Goal: Information Seeking & Learning: Compare options

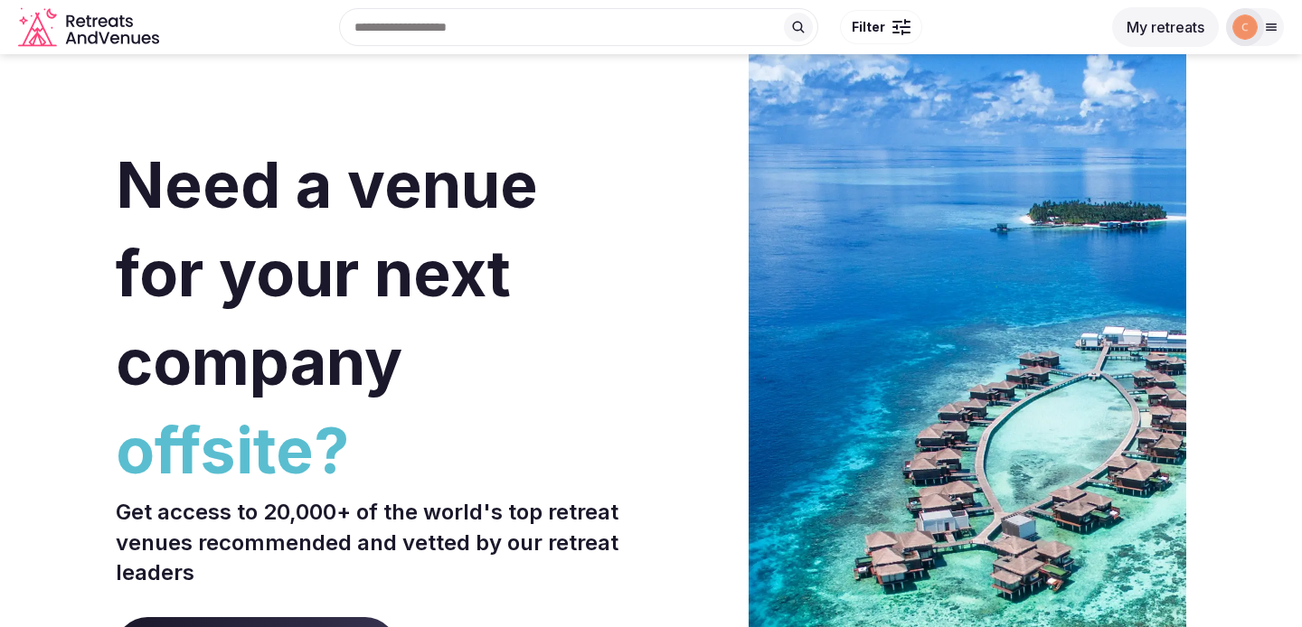
click at [1259, 33] on div at bounding box center [1245, 27] width 38 height 38
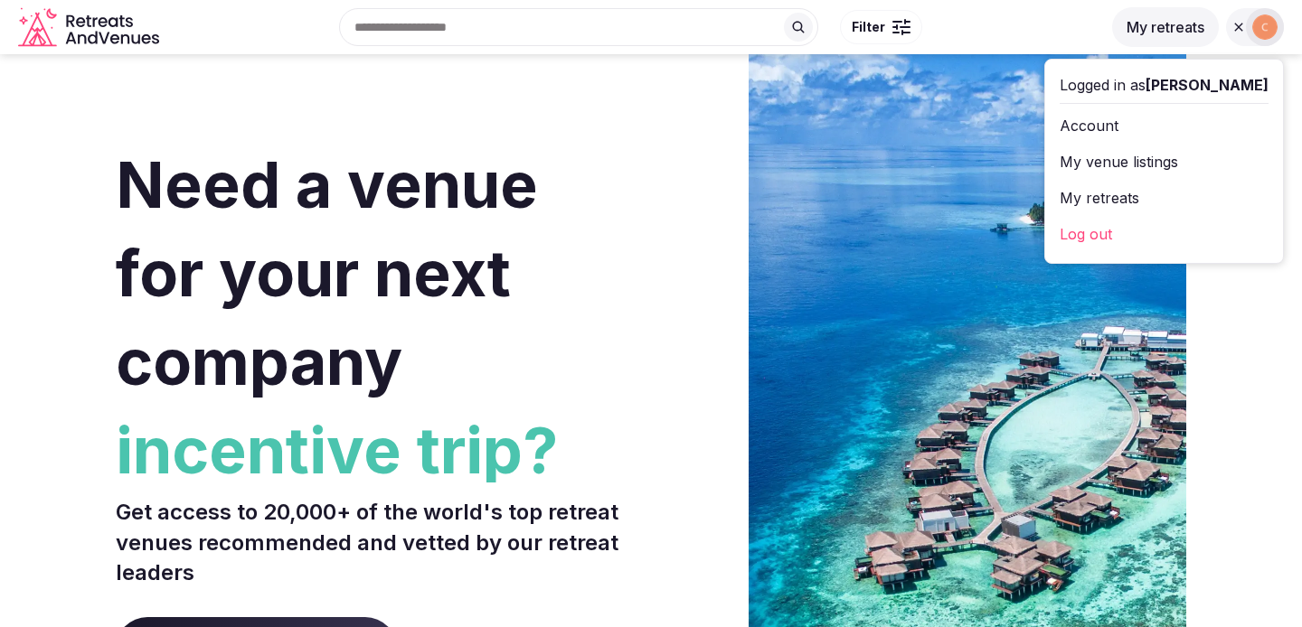
click at [1166, 31] on button "My retreats" at bounding box center [1165, 27] width 107 height 40
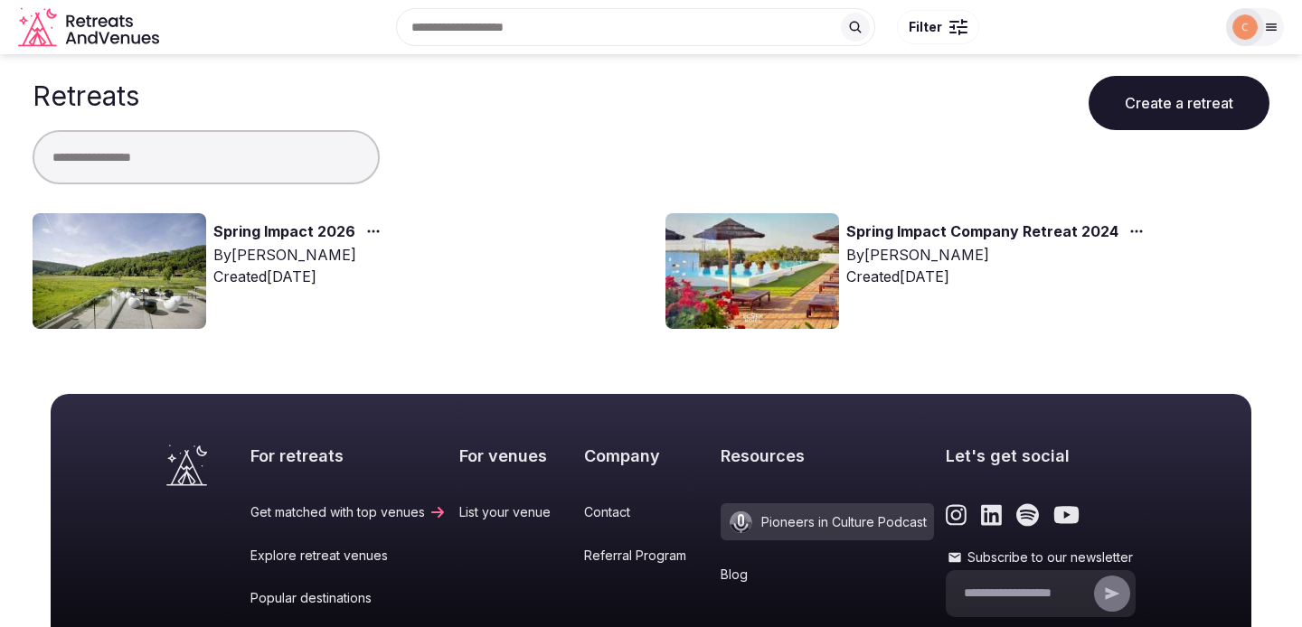
click at [309, 220] on div "Spring Impact 2026 By [PERSON_NAME] Created [DATE]" at bounding box center [335, 271] width 604 height 116
click at [291, 229] on link "Spring Impact 2026" at bounding box center [284, 233] width 142 height 24
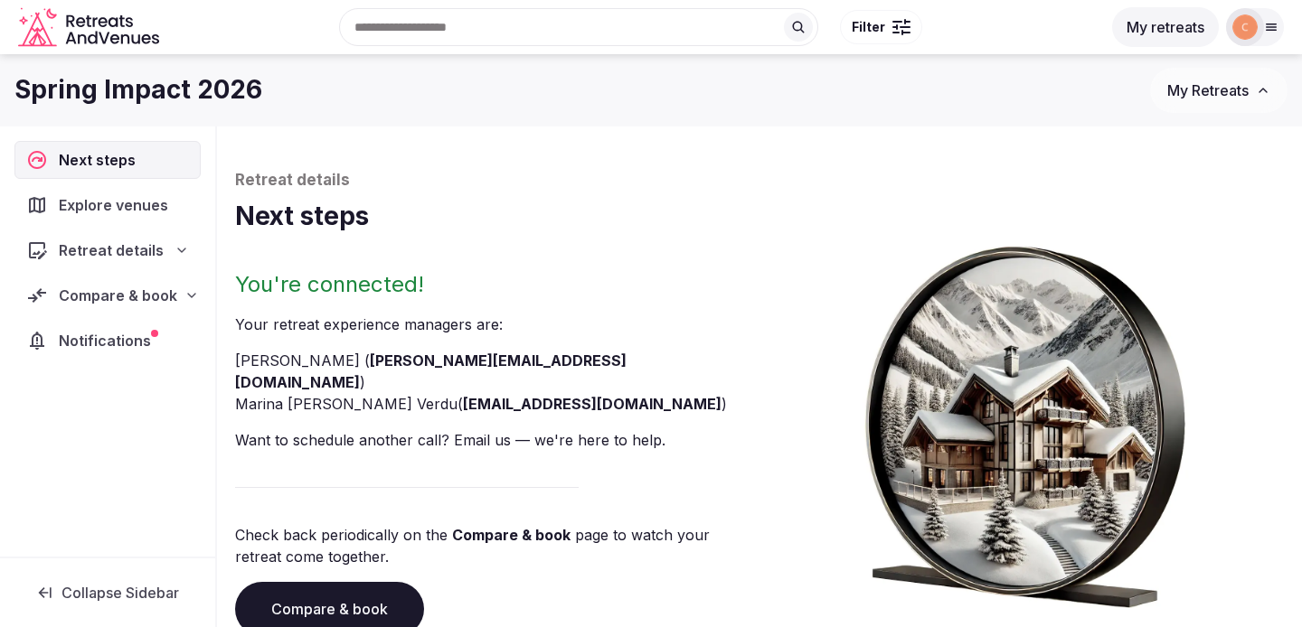
click at [145, 247] on span "Retreat details" at bounding box center [111, 251] width 105 height 22
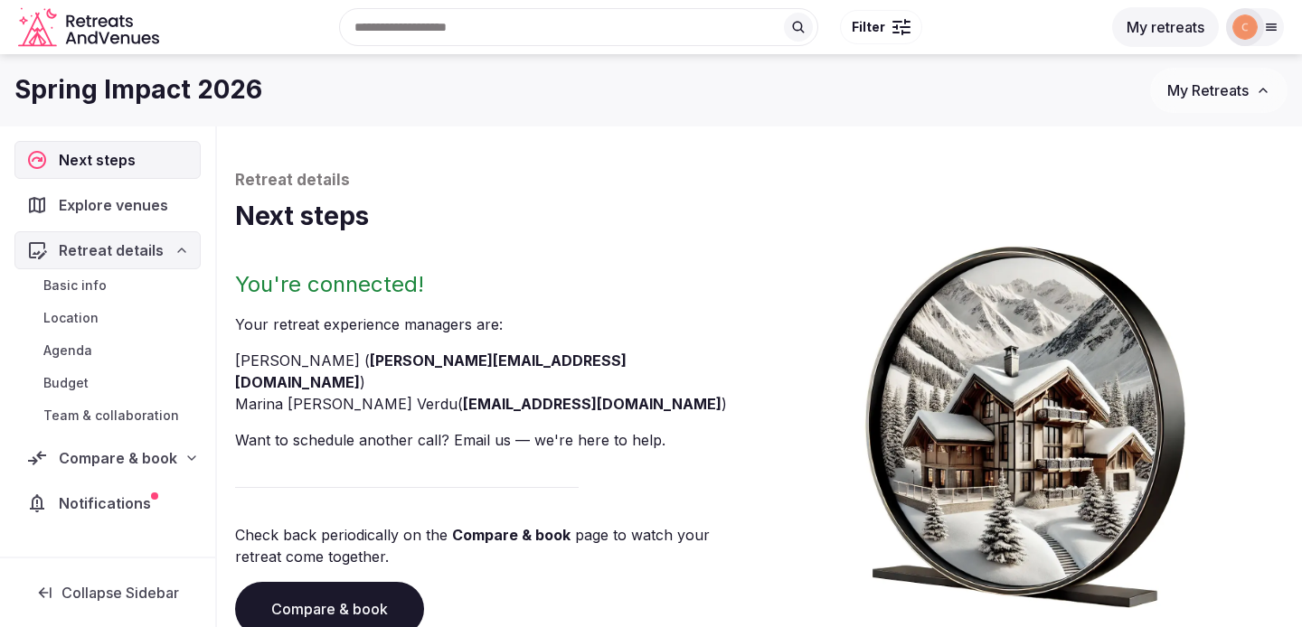
click at [141, 451] on span "Compare & book" at bounding box center [118, 458] width 118 height 22
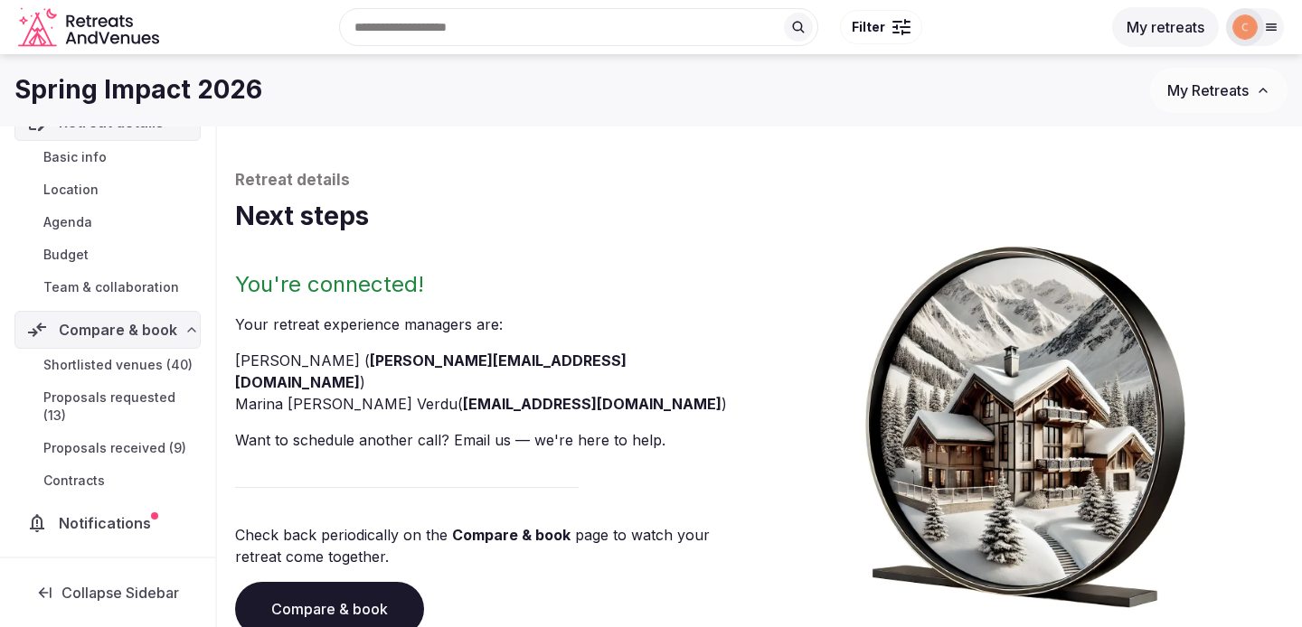
click at [159, 451] on span "Proposals received (9)" at bounding box center [114, 448] width 143 height 18
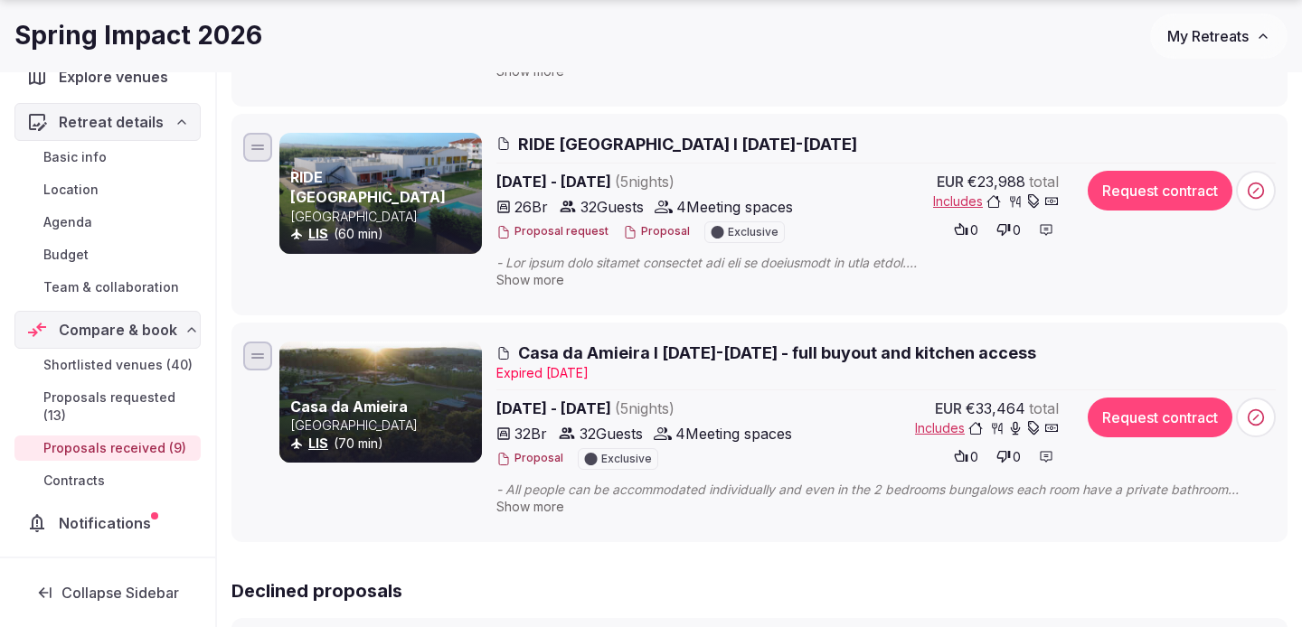
scroll to position [1659, 0]
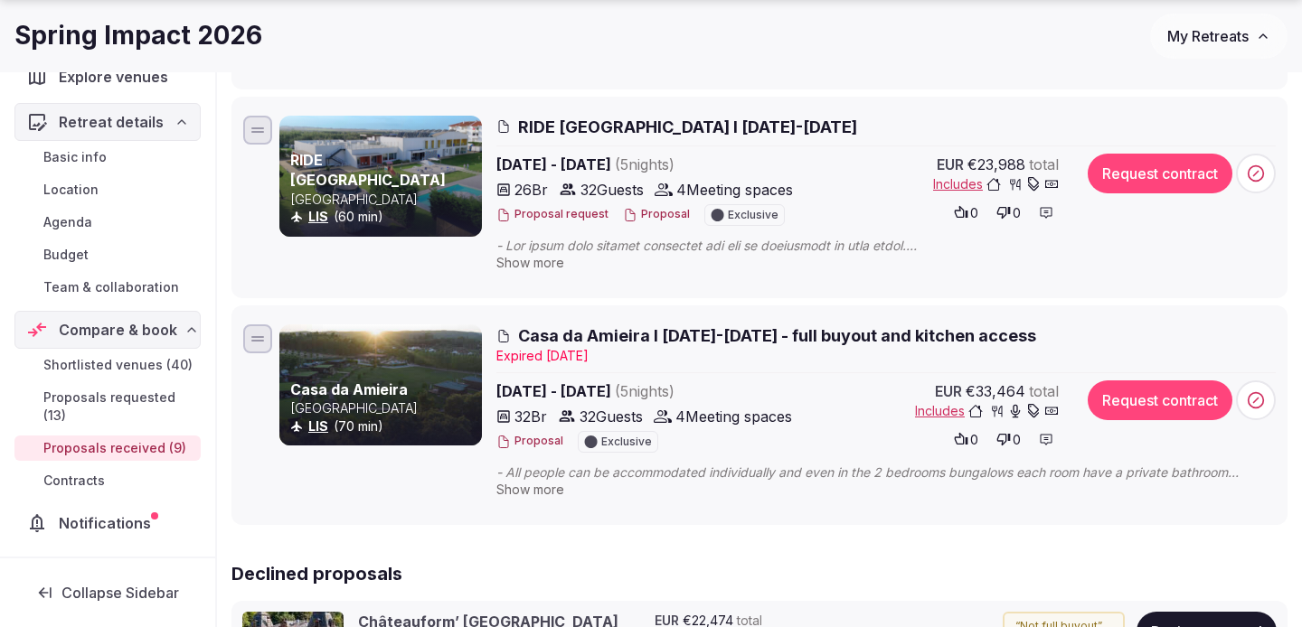
click at [711, 341] on span "Casa da Amieira I [DATE]-[DATE] - full buyout and kitchen access" at bounding box center [777, 335] width 518 height 23
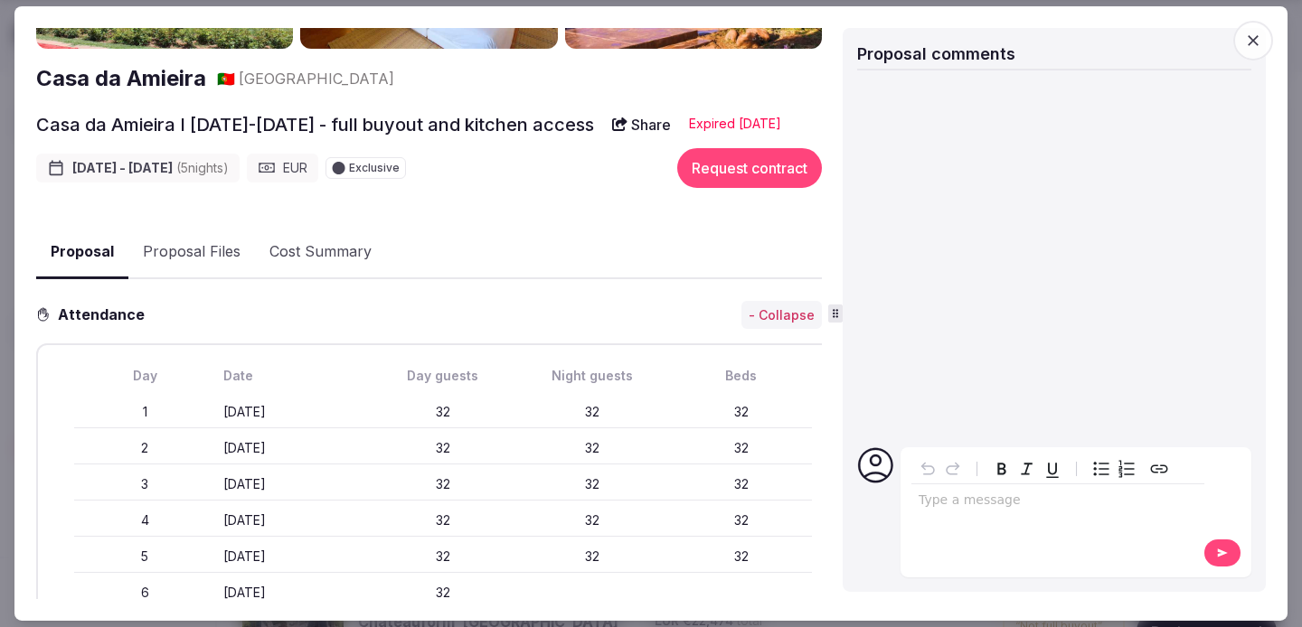
scroll to position [0, 0]
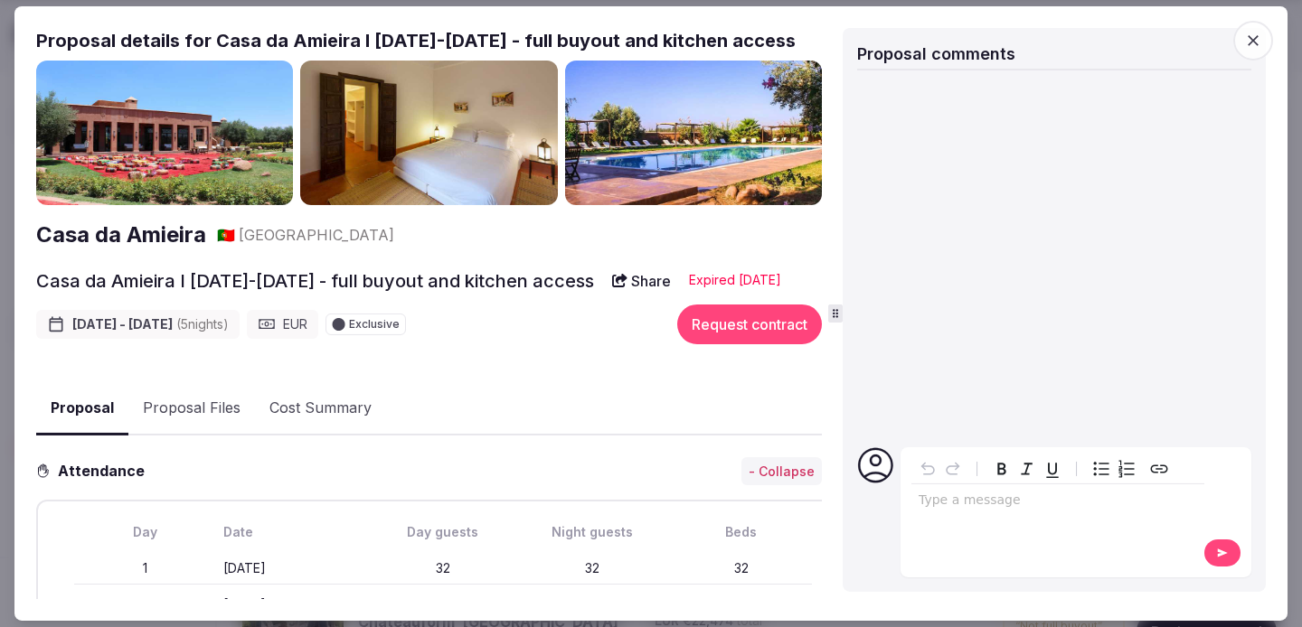
click at [200, 435] on button "Proposal Files" at bounding box center [191, 408] width 127 height 52
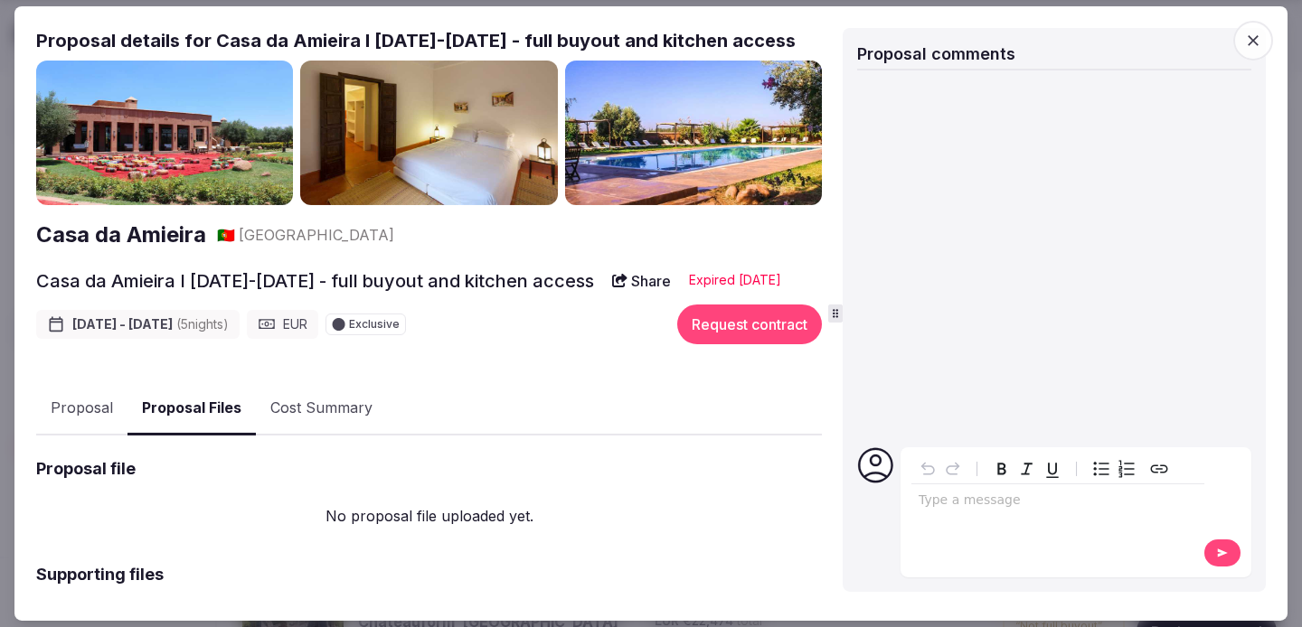
scroll to position [139, 0]
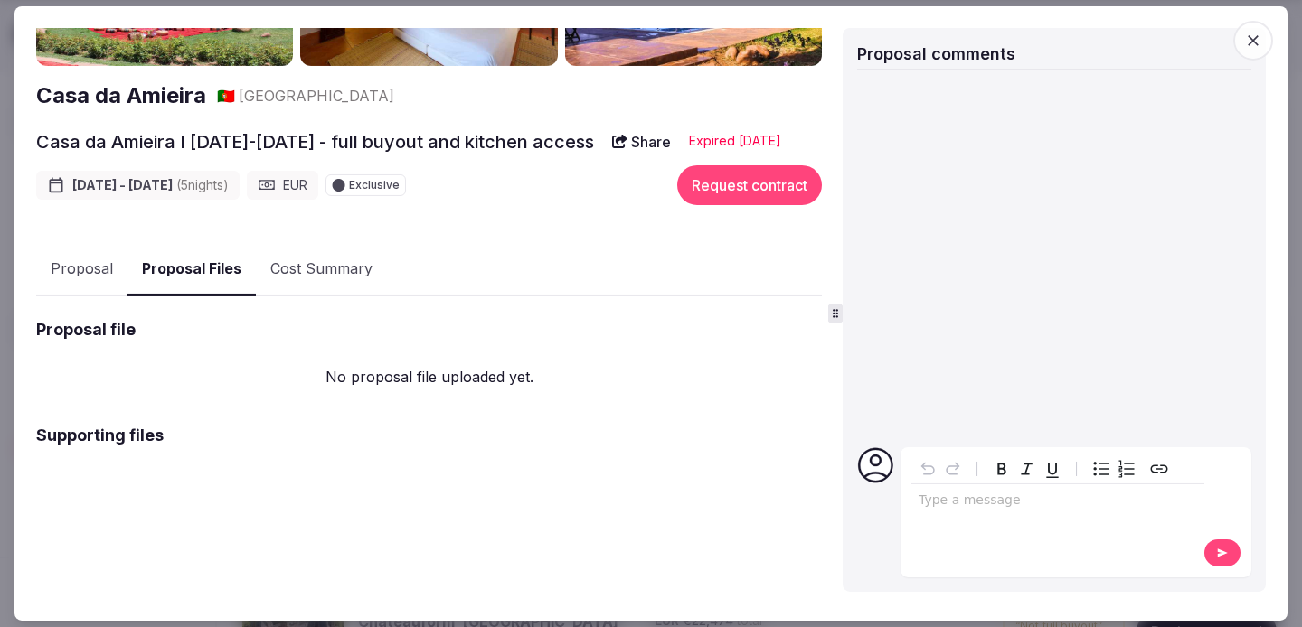
click at [95, 291] on button "Proposal" at bounding box center [81, 269] width 91 height 52
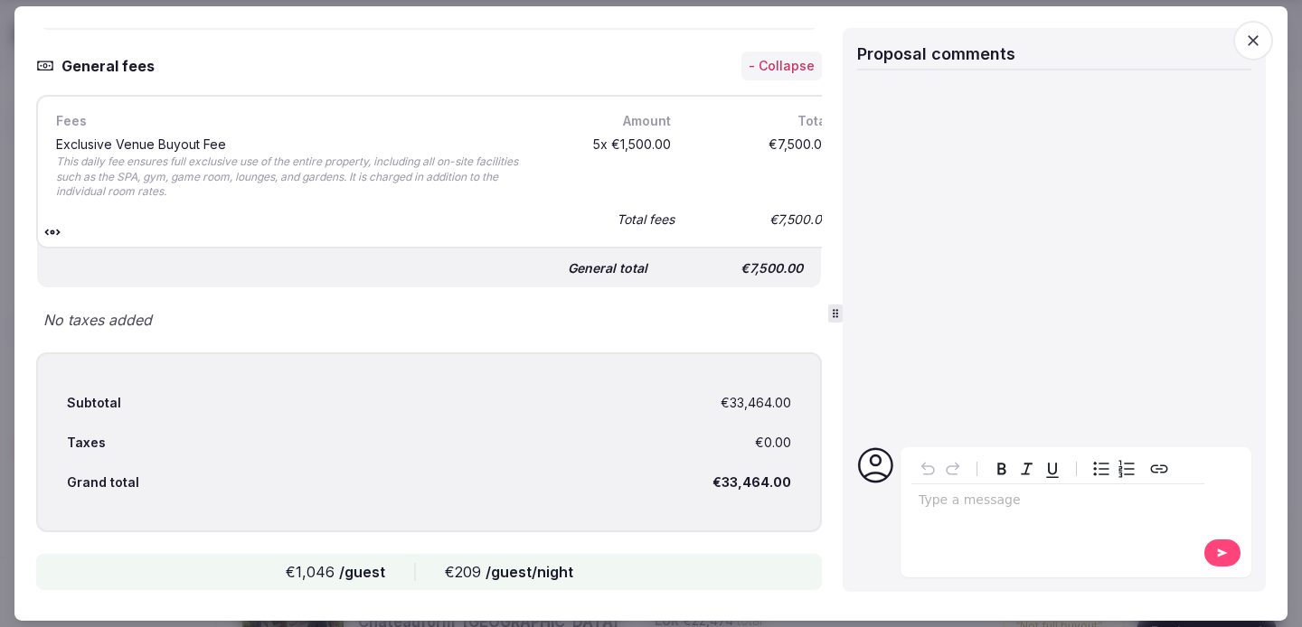
scroll to position [4405, 0]
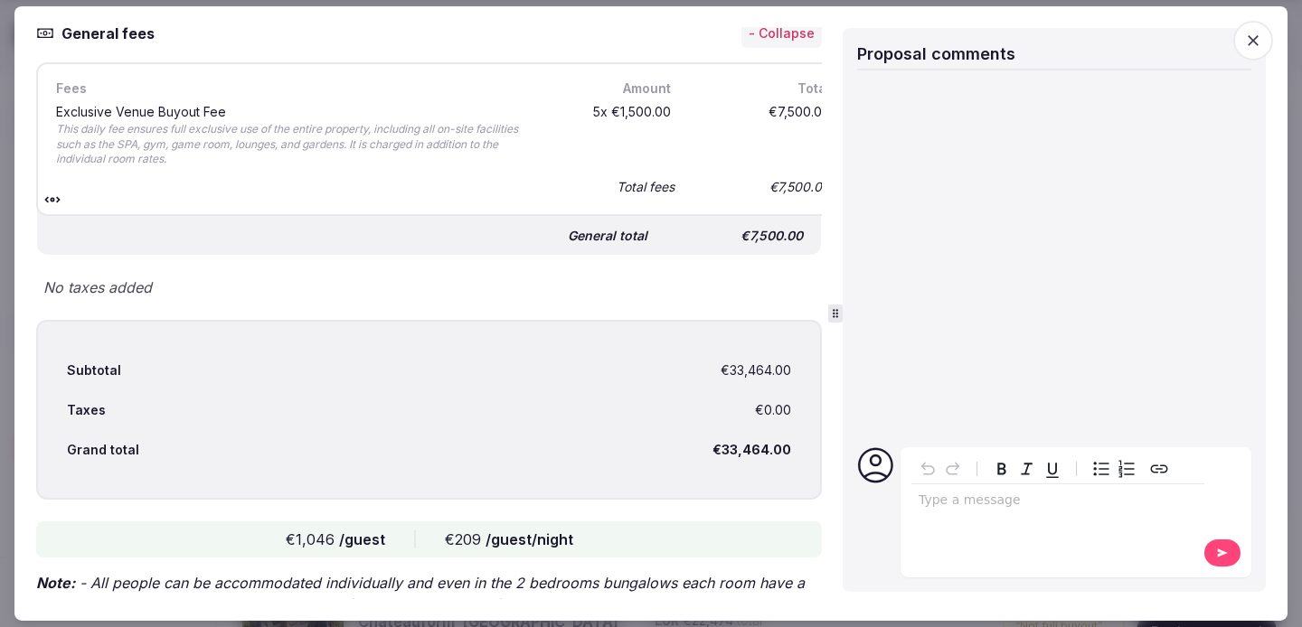
click at [1254, 44] on icon "button" at bounding box center [1253, 41] width 18 height 18
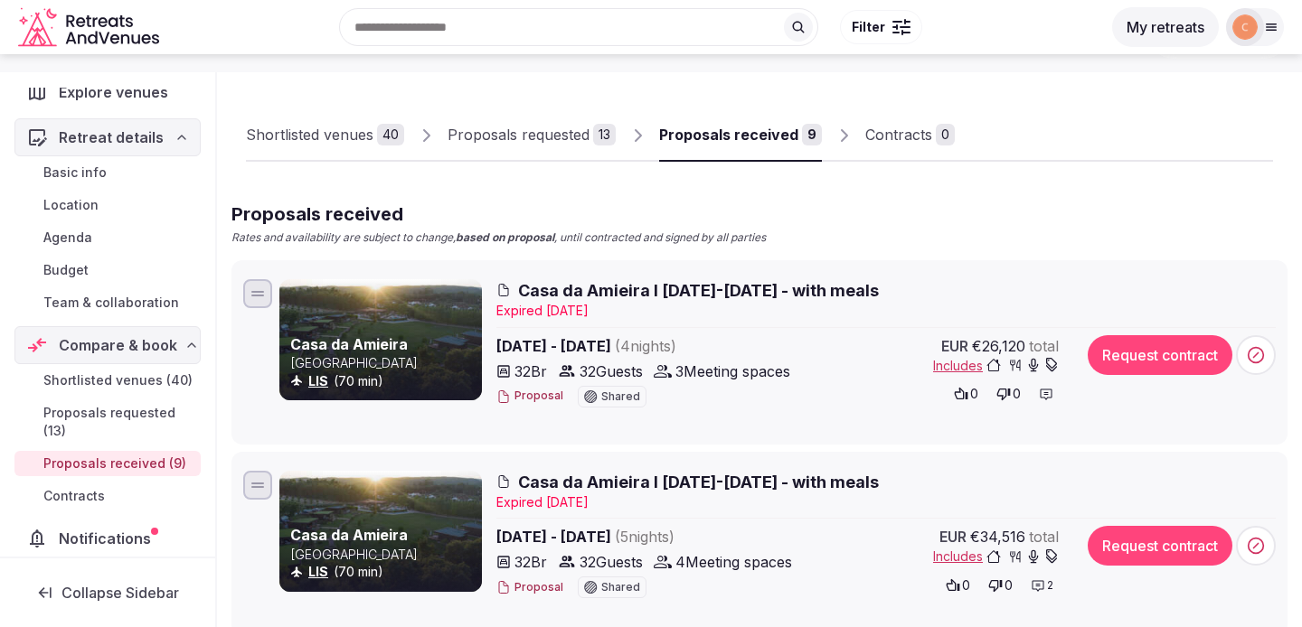
scroll to position [85, 0]
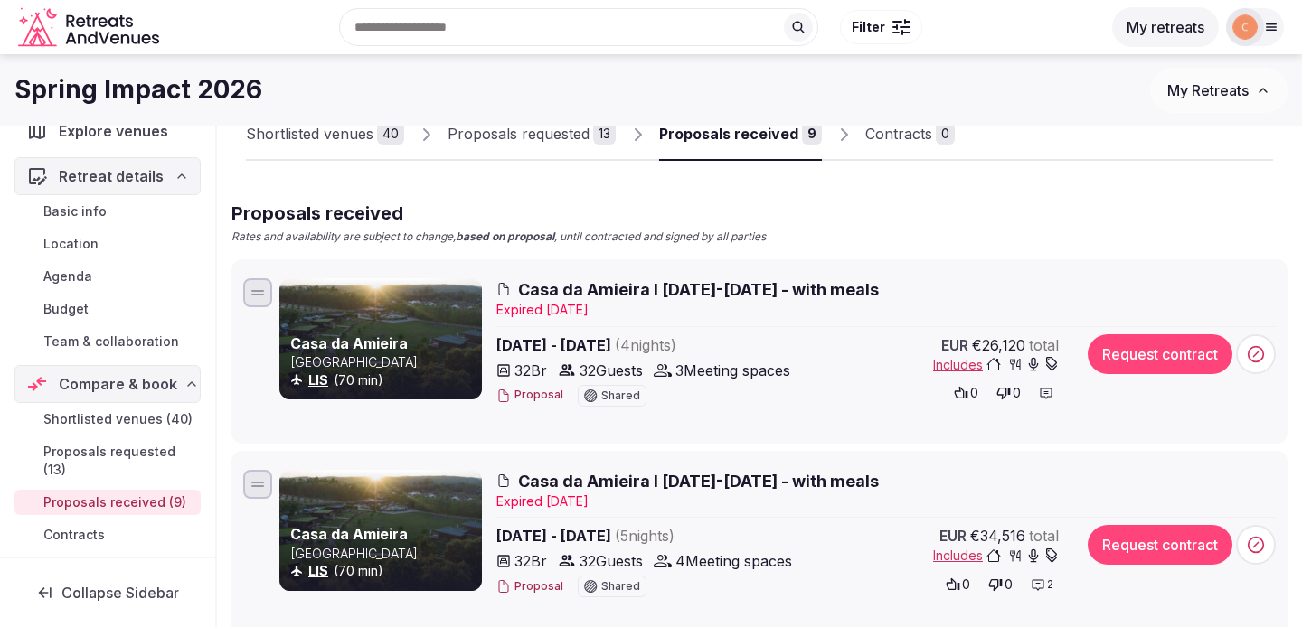
drag, startPoint x: 647, startPoint y: 289, endPoint x: 529, endPoint y: 288, distance: 118.4
click at [529, 288] on span "Casa da Amieira I [DATE]-[DATE] - with meals" at bounding box center [698, 289] width 361 height 23
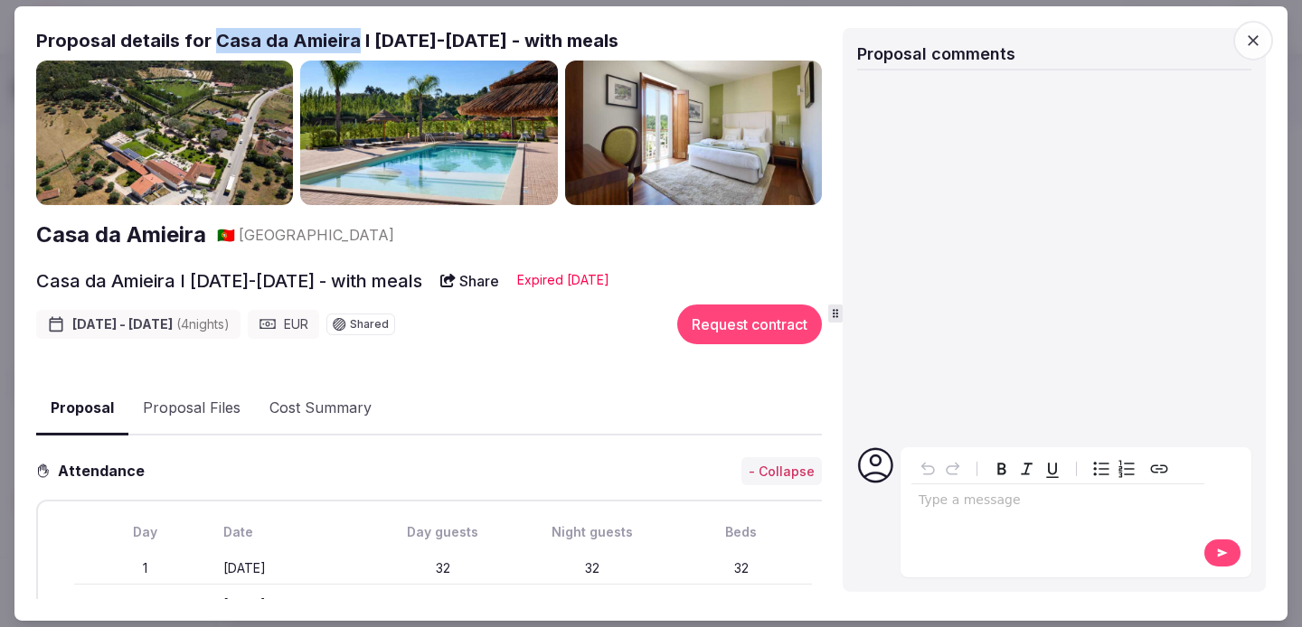
drag, startPoint x: 354, startPoint y: 44, endPoint x: 216, endPoint y: 45, distance: 138.3
click at [216, 45] on h2 "Proposal details for Casa da Amieira I [DATE]-[DATE] - with meals" at bounding box center [428, 40] width 785 height 25
copy h2 "Casa da Amieira"
click at [1246, 37] on icon "button" at bounding box center [1253, 41] width 18 height 18
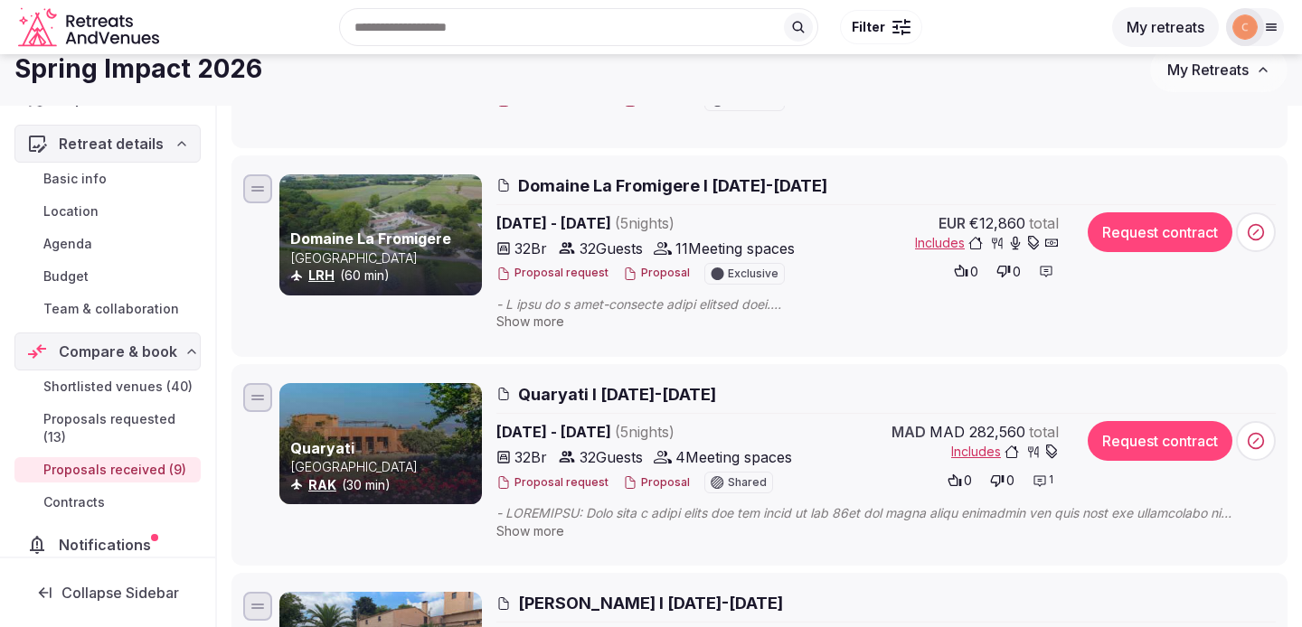
scroll to position [0, 0]
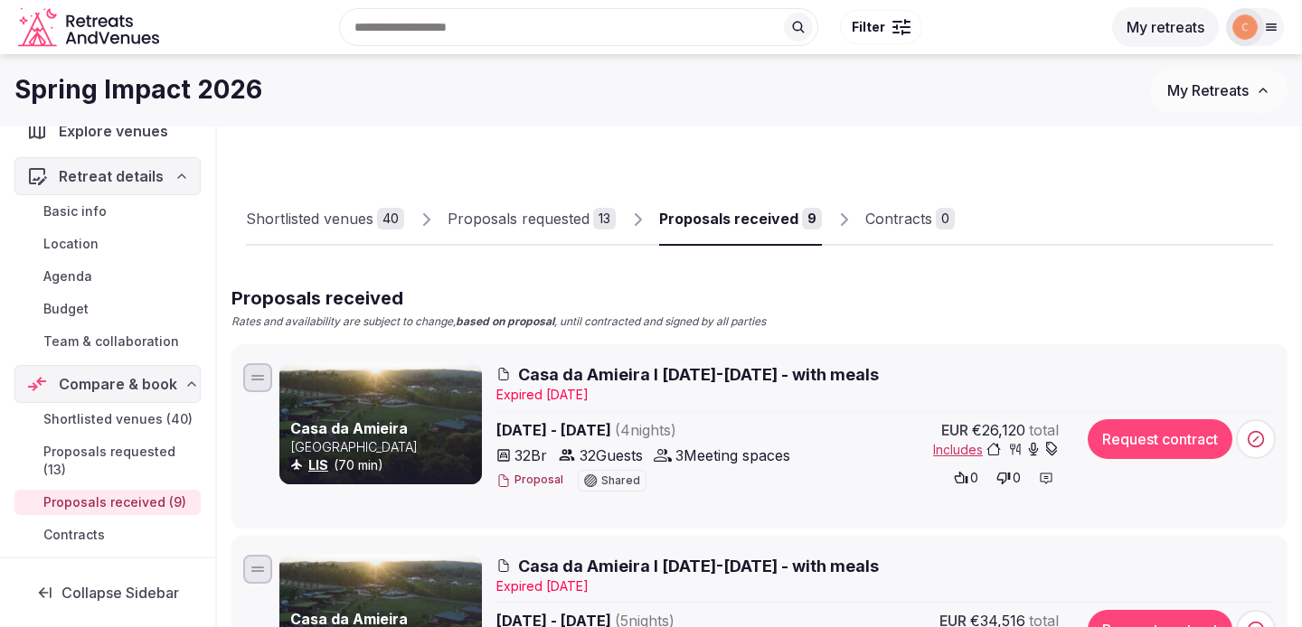
click at [821, 374] on span "Casa da Amieira I [DATE]-[DATE] - with meals" at bounding box center [698, 374] width 361 height 23
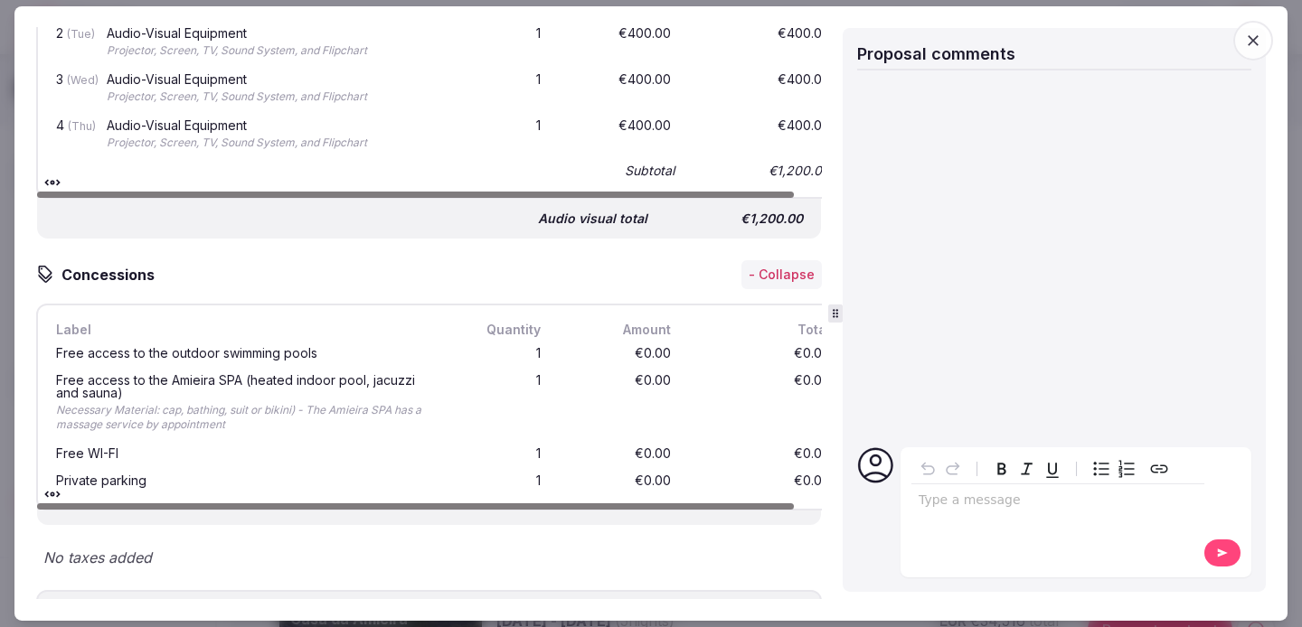
scroll to position [3989, 0]
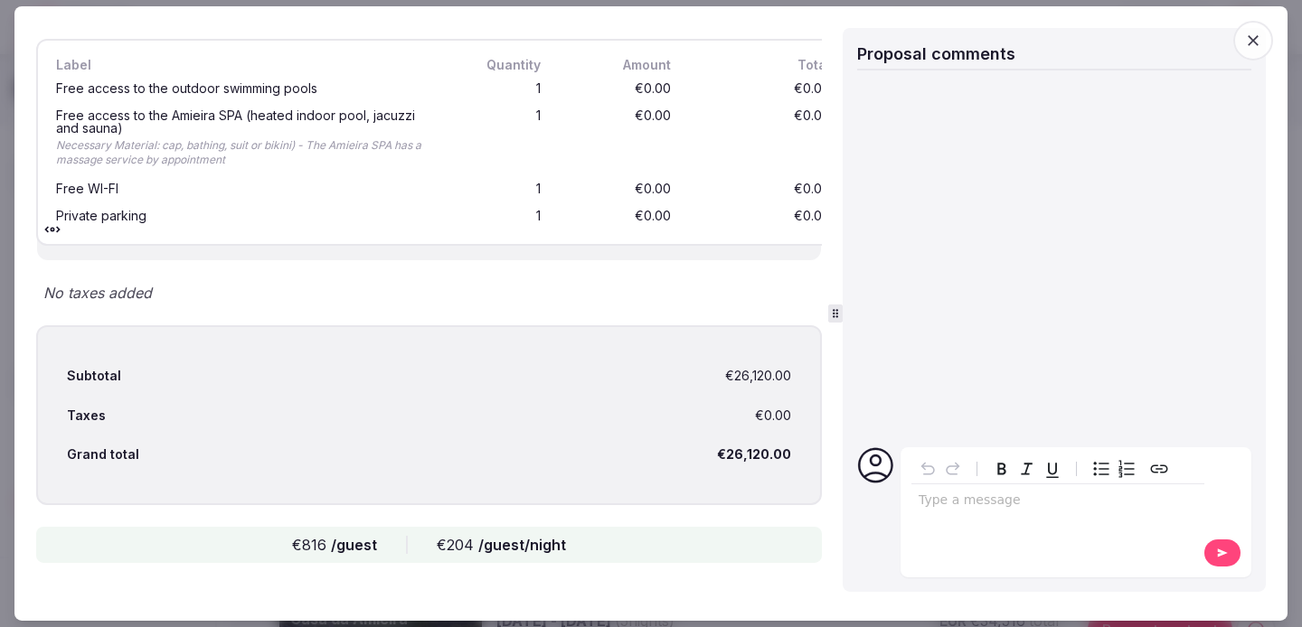
click at [1257, 35] on icon "button" at bounding box center [1253, 41] width 18 height 18
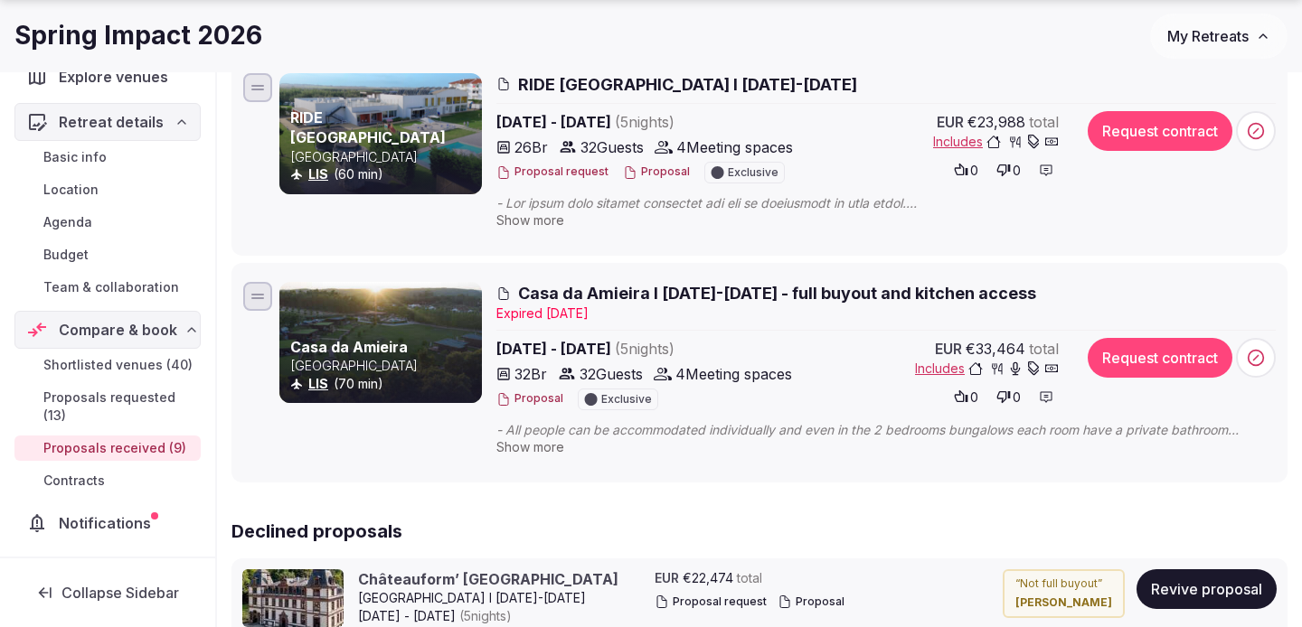
scroll to position [1705, 0]
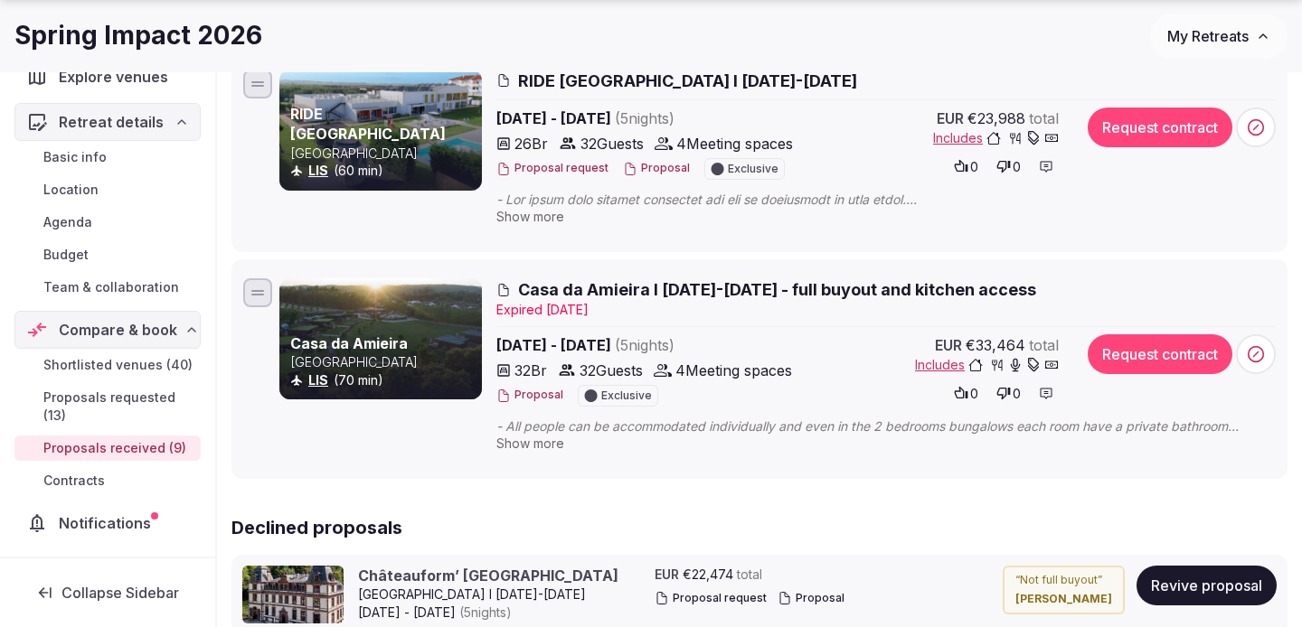
click at [574, 290] on span "Casa da Amieira I [DATE]-[DATE] - full buyout and kitchen access" at bounding box center [777, 289] width 518 height 23
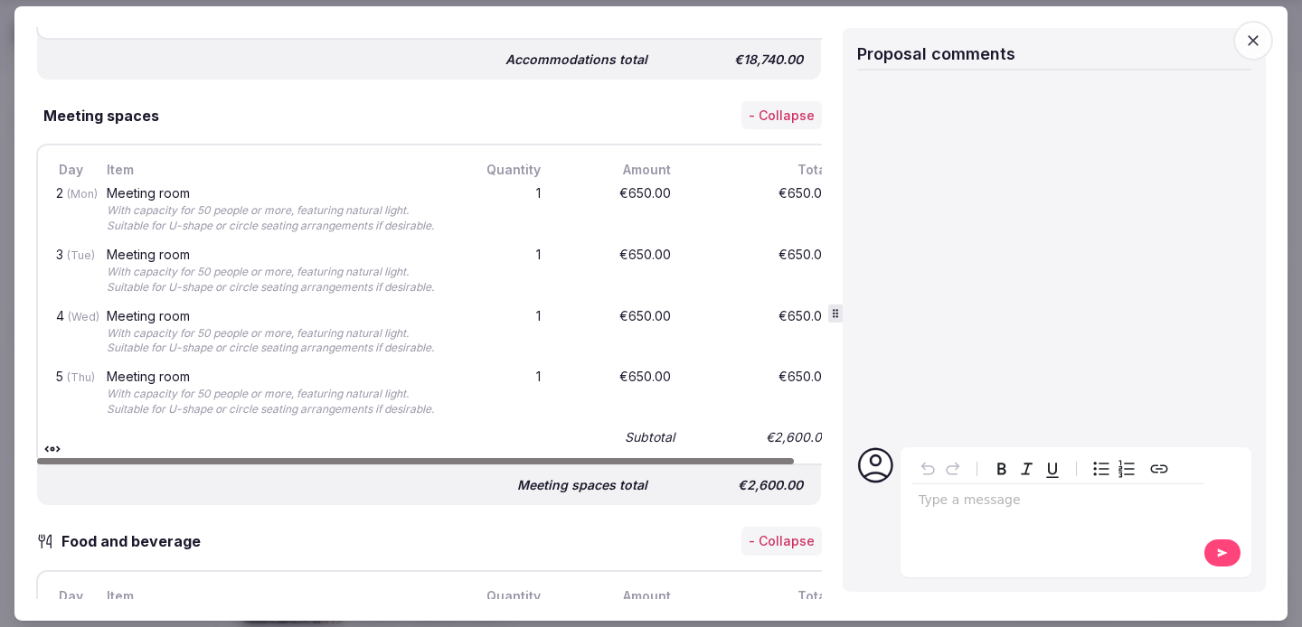
scroll to position [2414, 0]
click at [1252, 41] on icon "button" at bounding box center [1252, 40] width 11 height 11
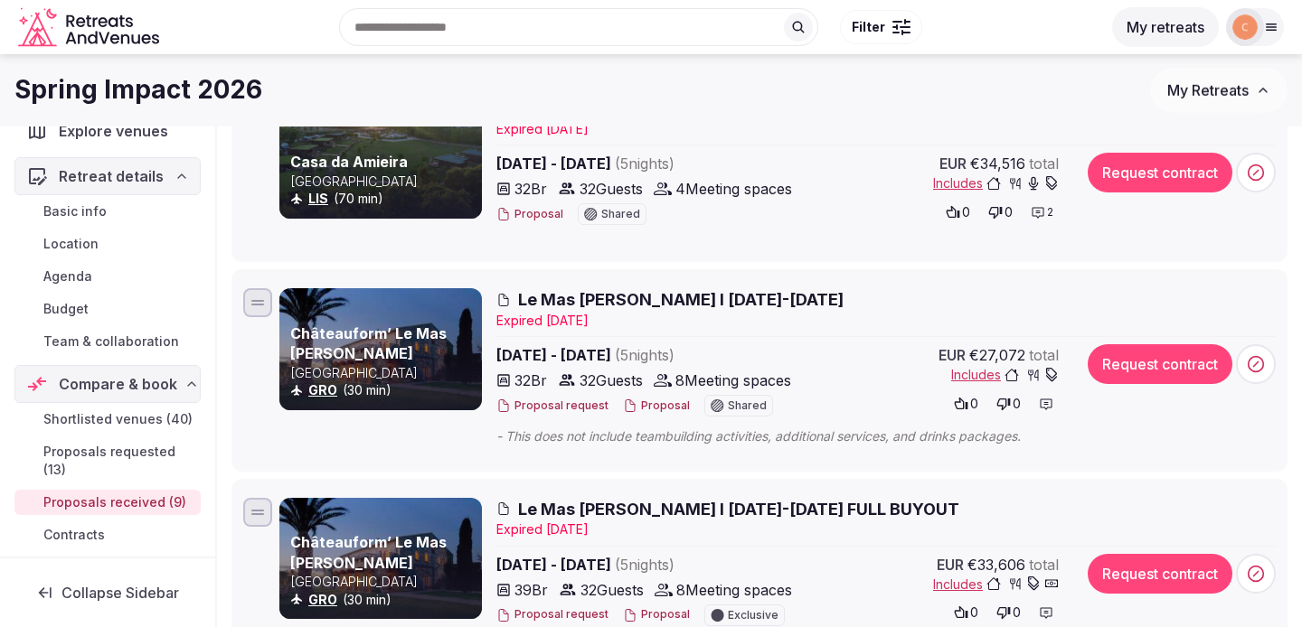
scroll to position [0, 0]
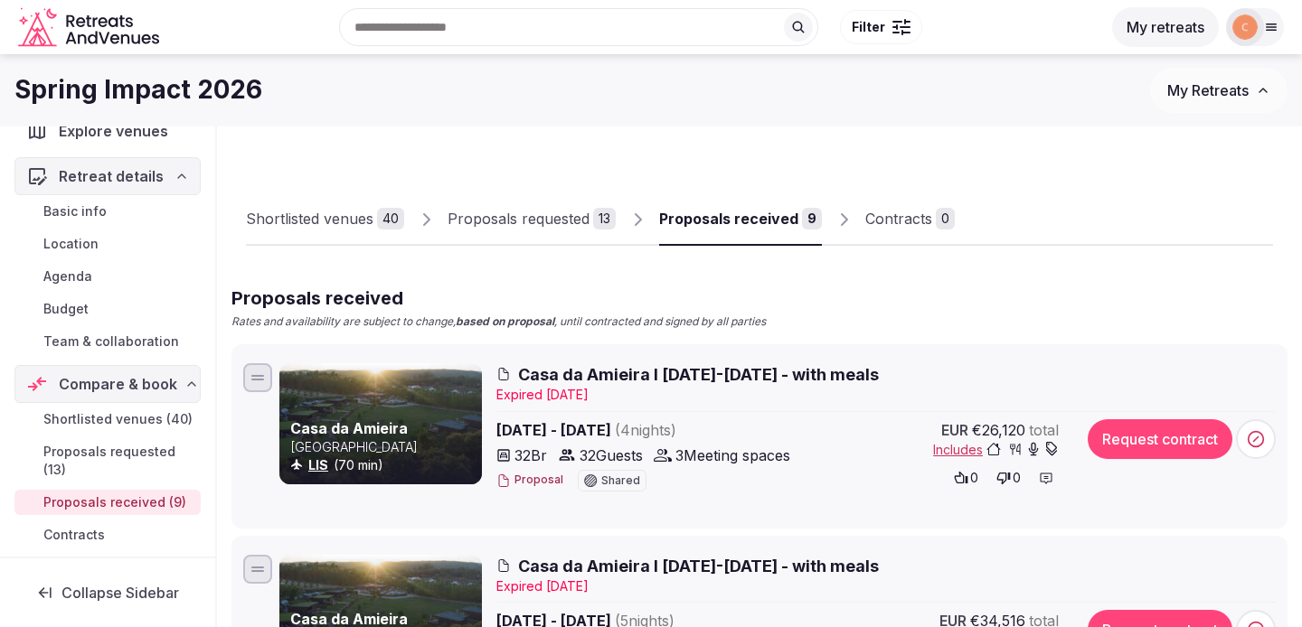
click at [571, 381] on span "Casa da Amieira I [DATE]-[DATE] - with meals" at bounding box center [698, 374] width 361 height 23
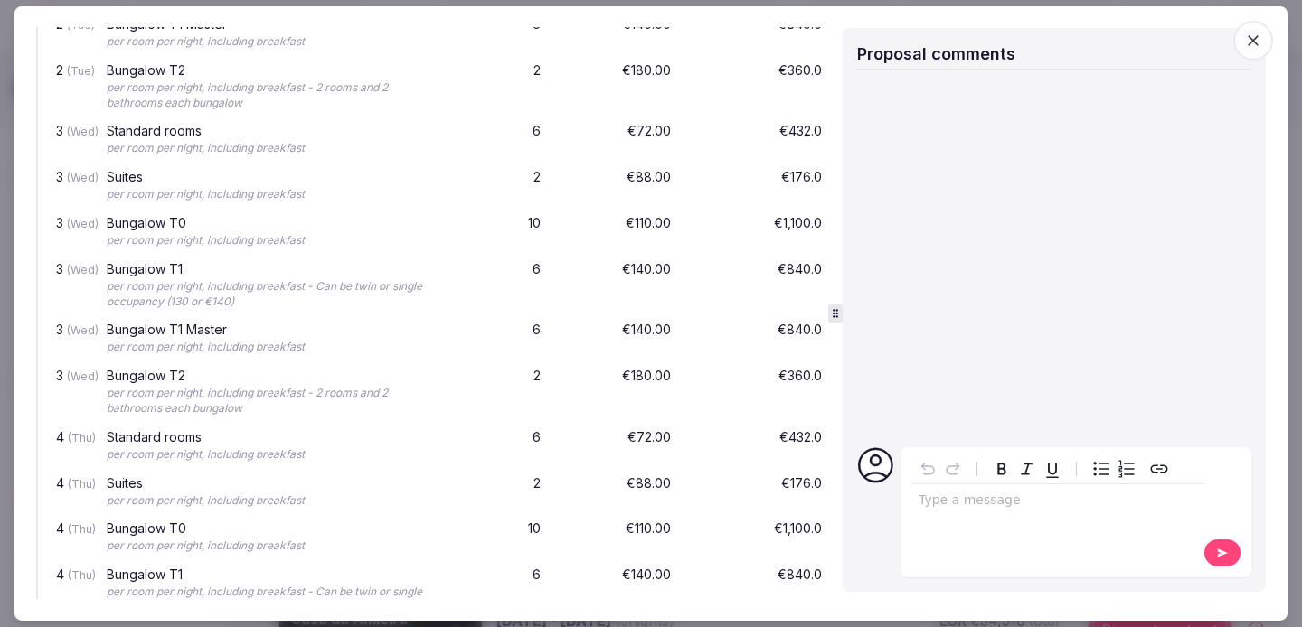
scroll to position [1930, 0]
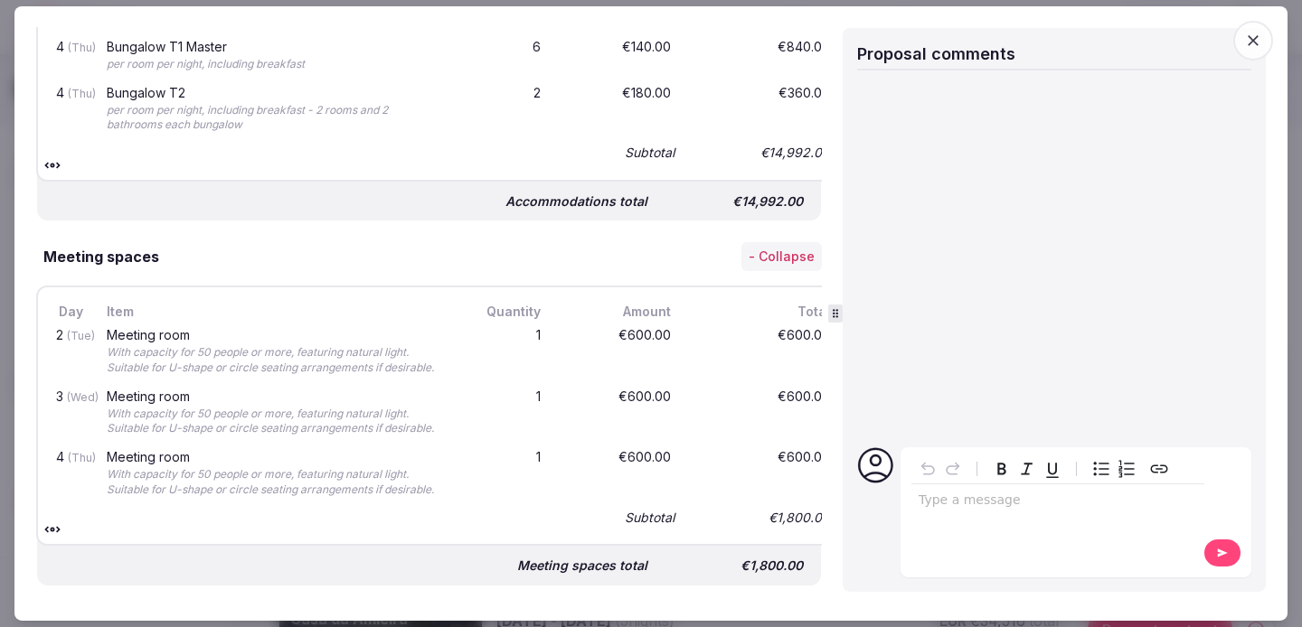
click at [1255, 49] on icon "button" at bounding box center [1253, 41] width 18 height 18
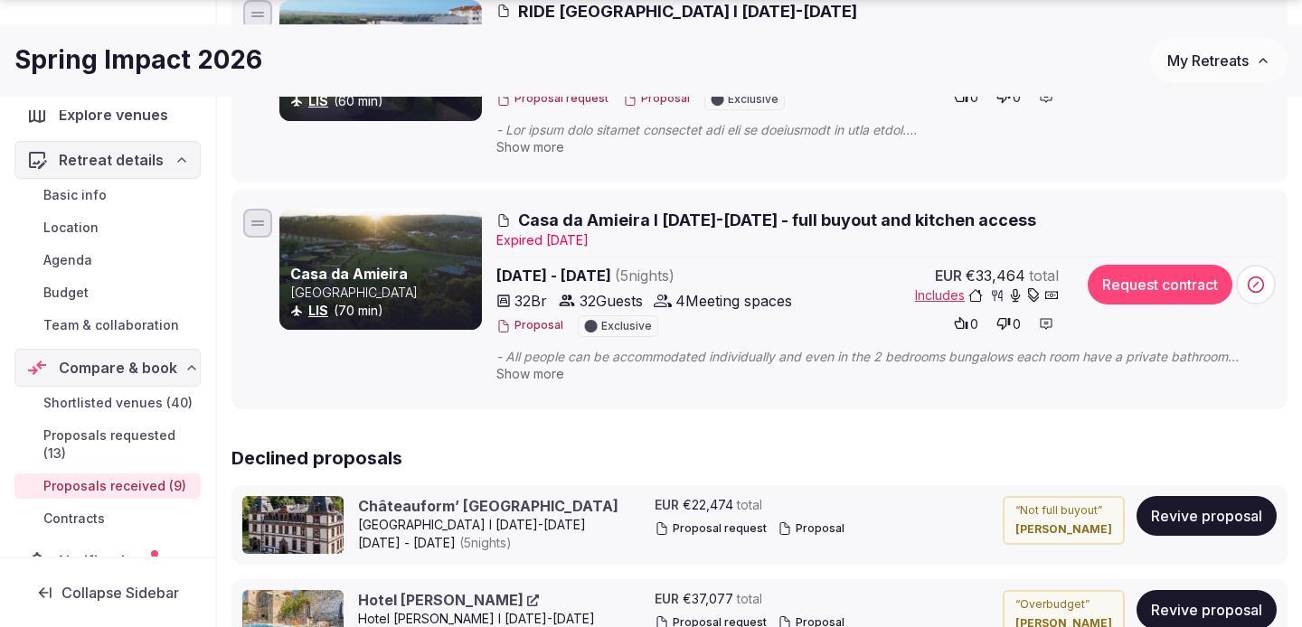
scroll to position [1820, 0]
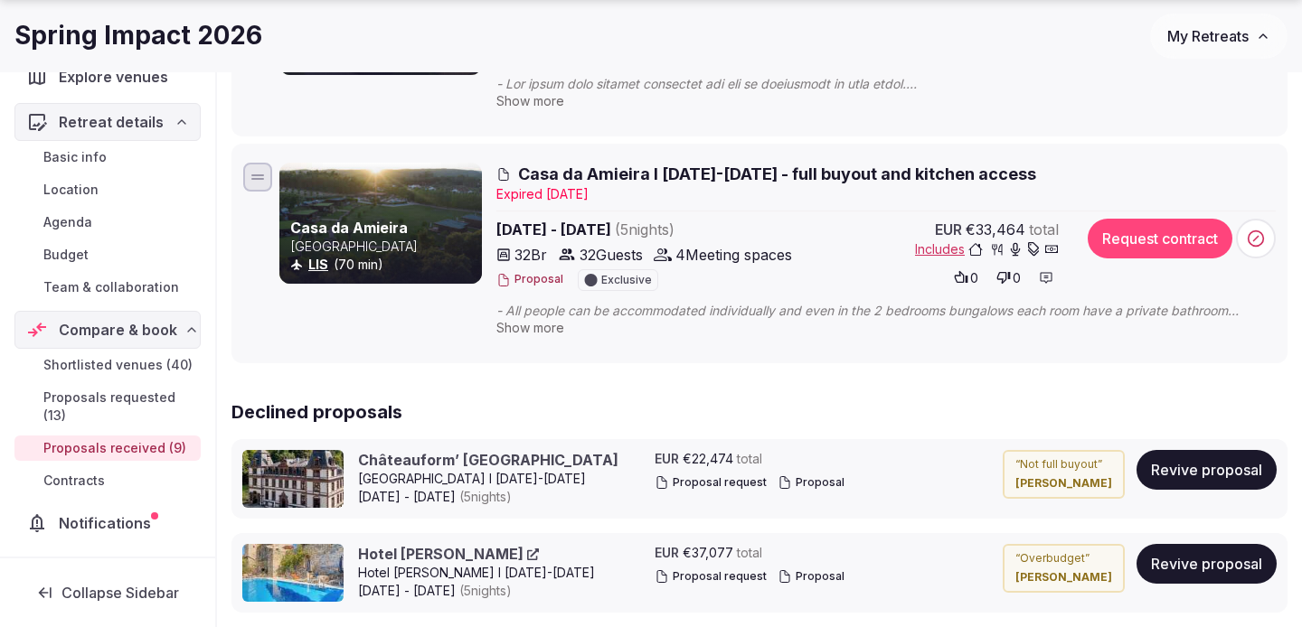
click at [700, 168] on span "Casa da Amieira I [DATE]-[DATE] - full buyout and kitchen access" at bounding box center [777, 174] width 518 height 23
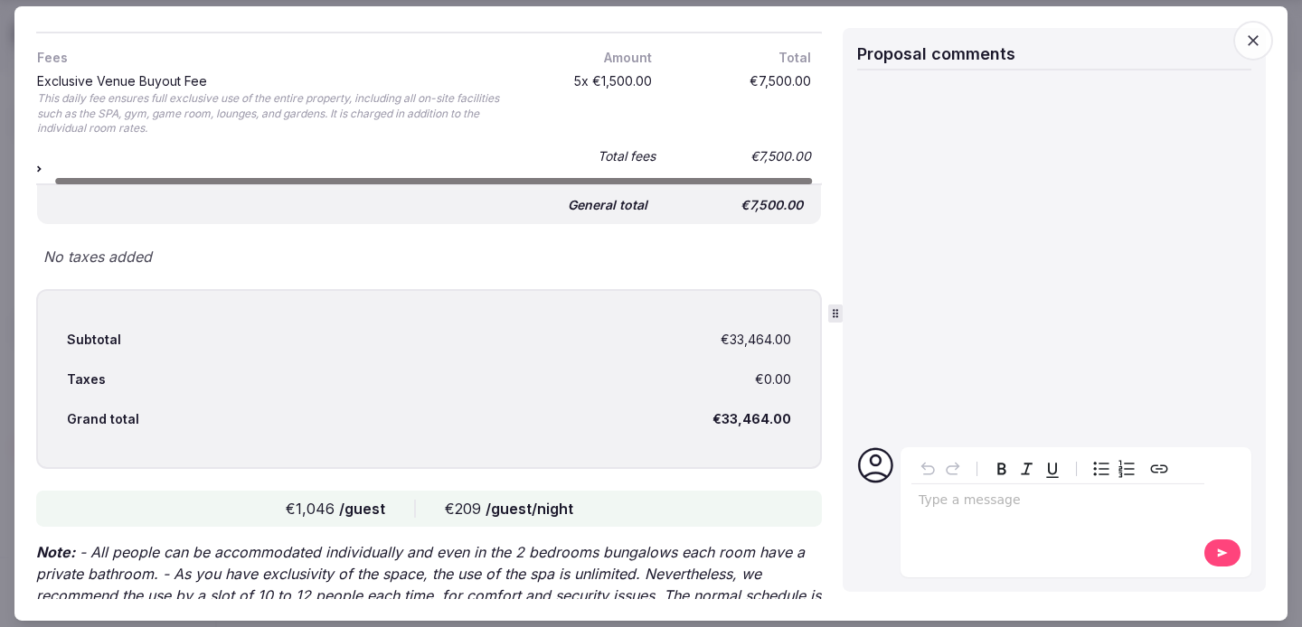
scroll to position [0, 28]
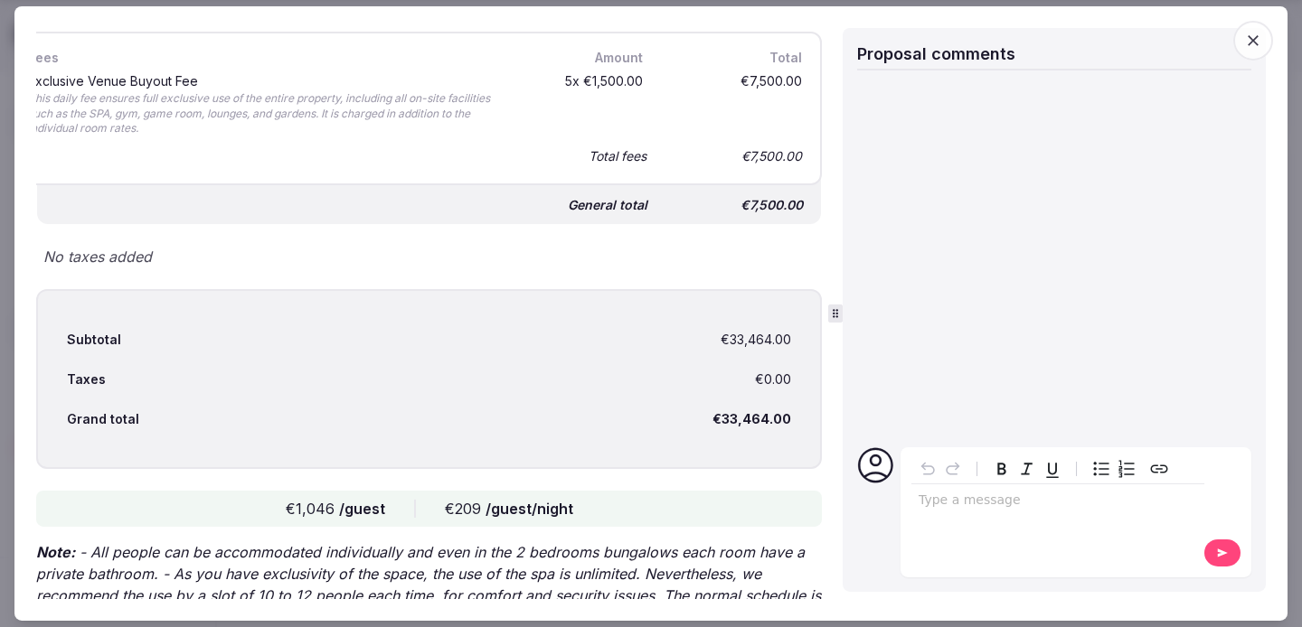
click at [1245, 35] on icon "button" at bounding box center [1253, 41] width 18 height 18
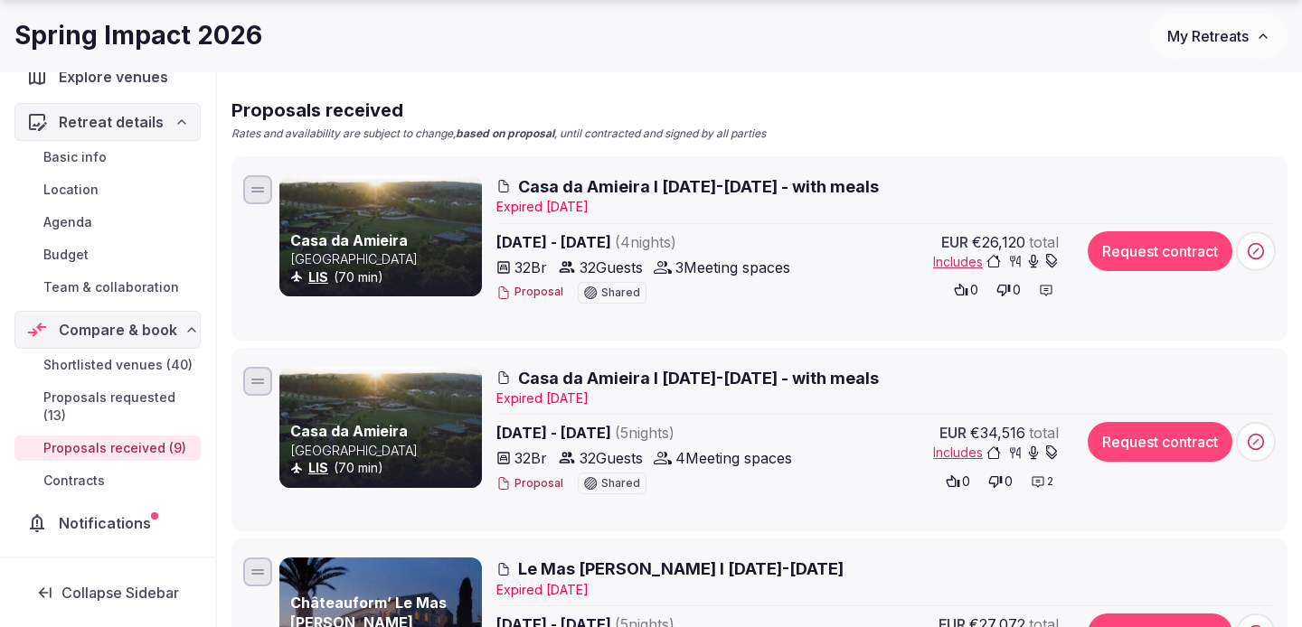
scroll to position [206, 0]
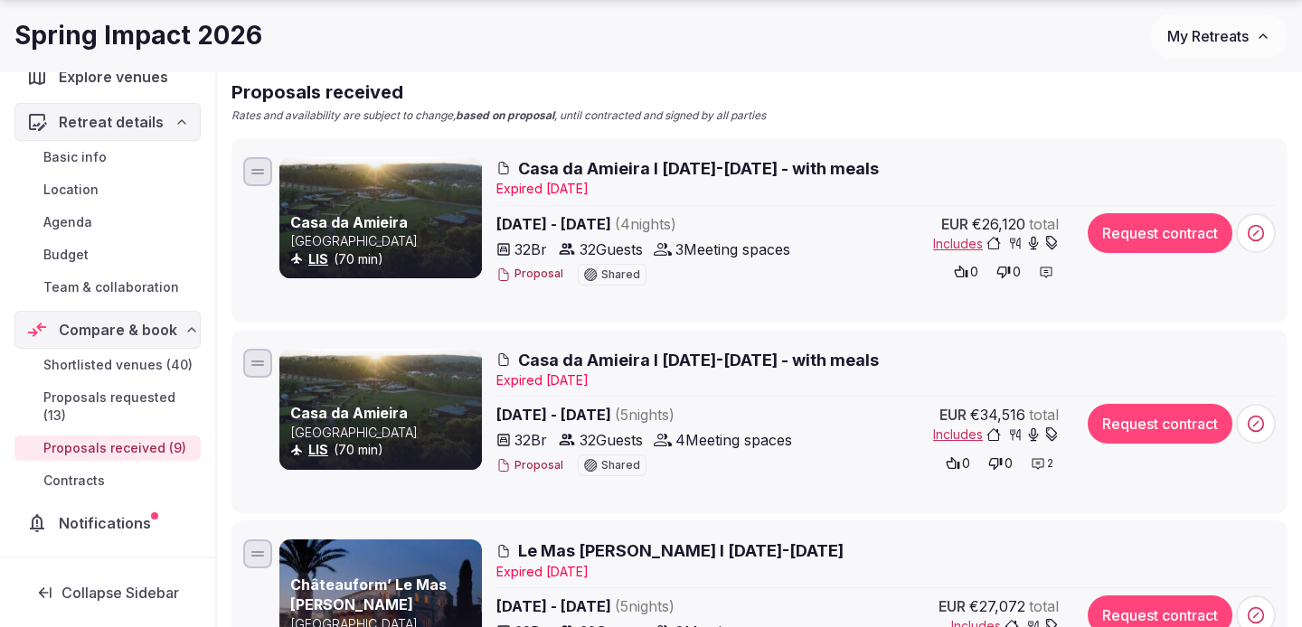
click at [544, 466] on button "Proposal" at bounding box center [529, 465] width 67 height 15
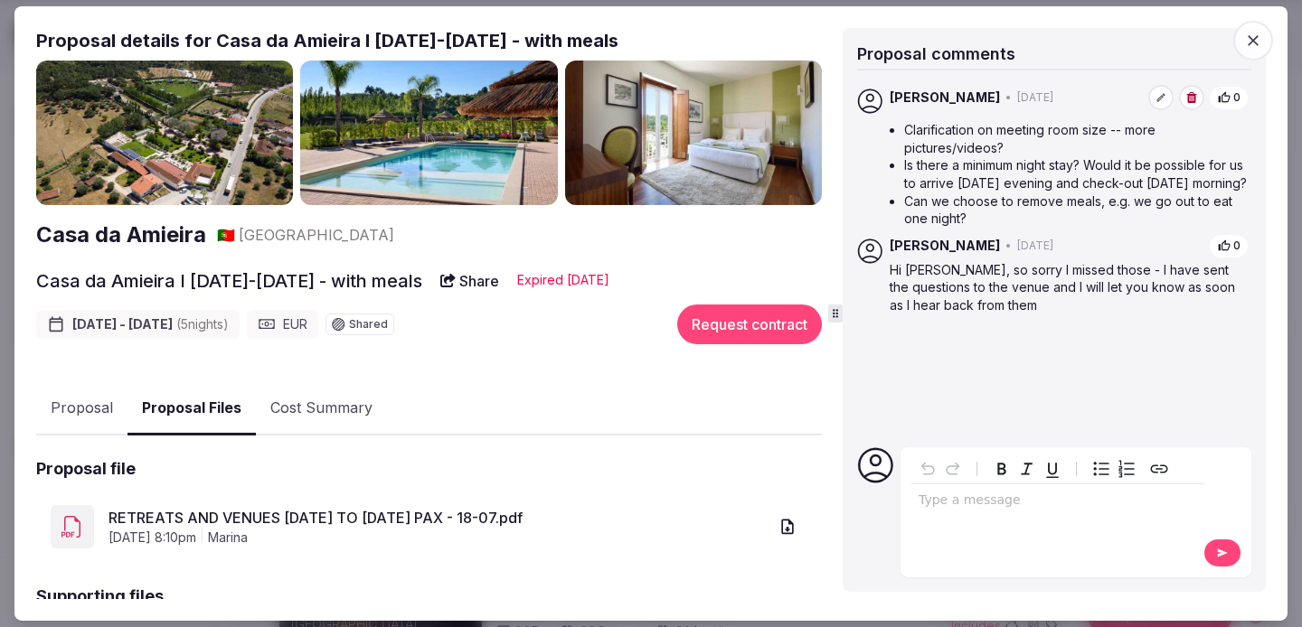
click at [196, 418] on button "Proposal Files" at bounding box center [191, 407] width 128 height 53
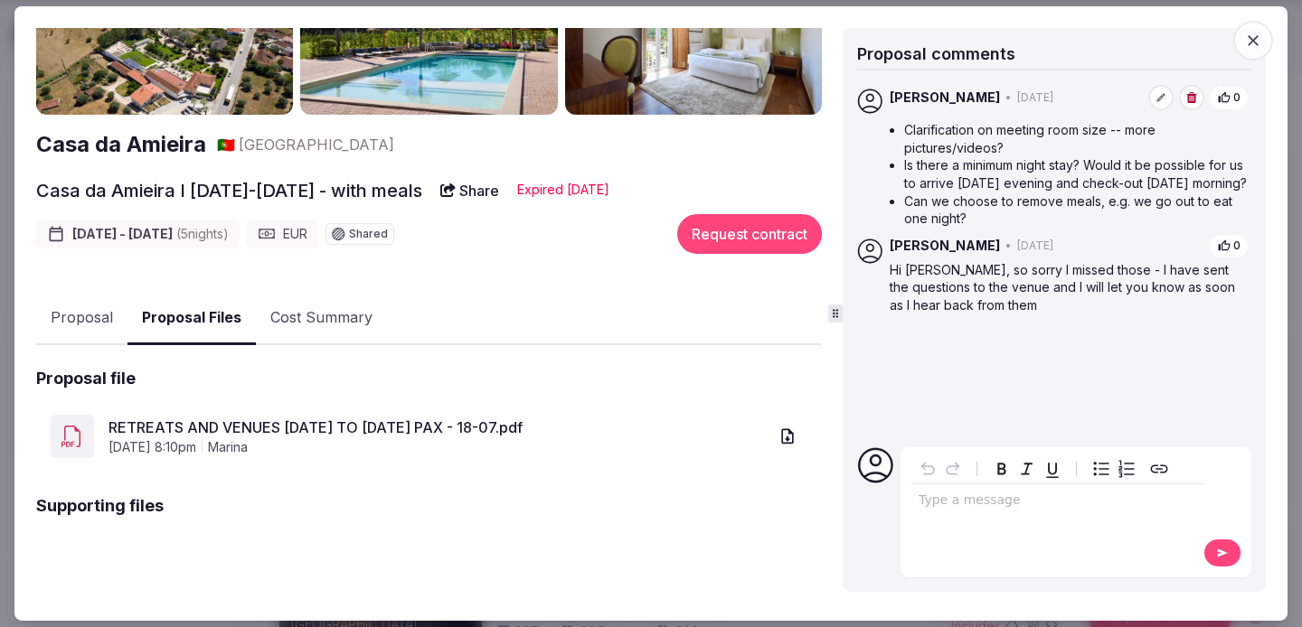
scroll to position [107, 0]
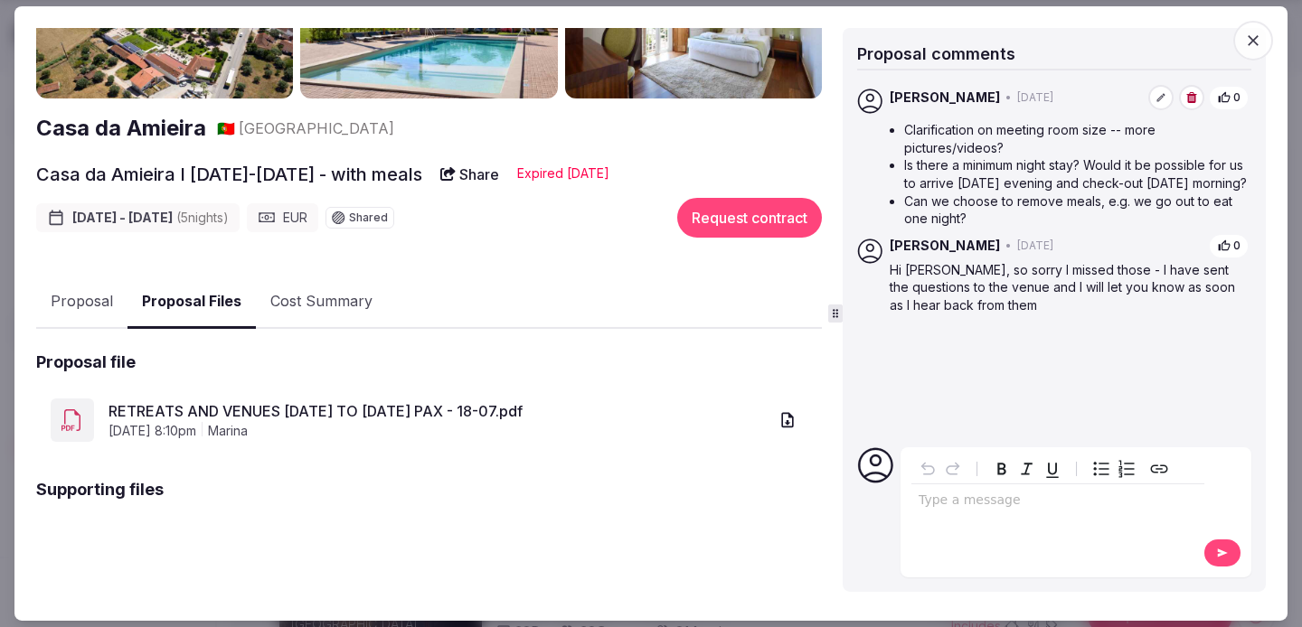
click at [379, 410] on link "RETREATS AND VENUES [DATE] TO [DATE] PAX - 18-07.pdf" at bounding box center [437, 411] width 659 height 22
click at [1255, 34] on icon "button" at bounding box center [1253, 41] width 18 height 18
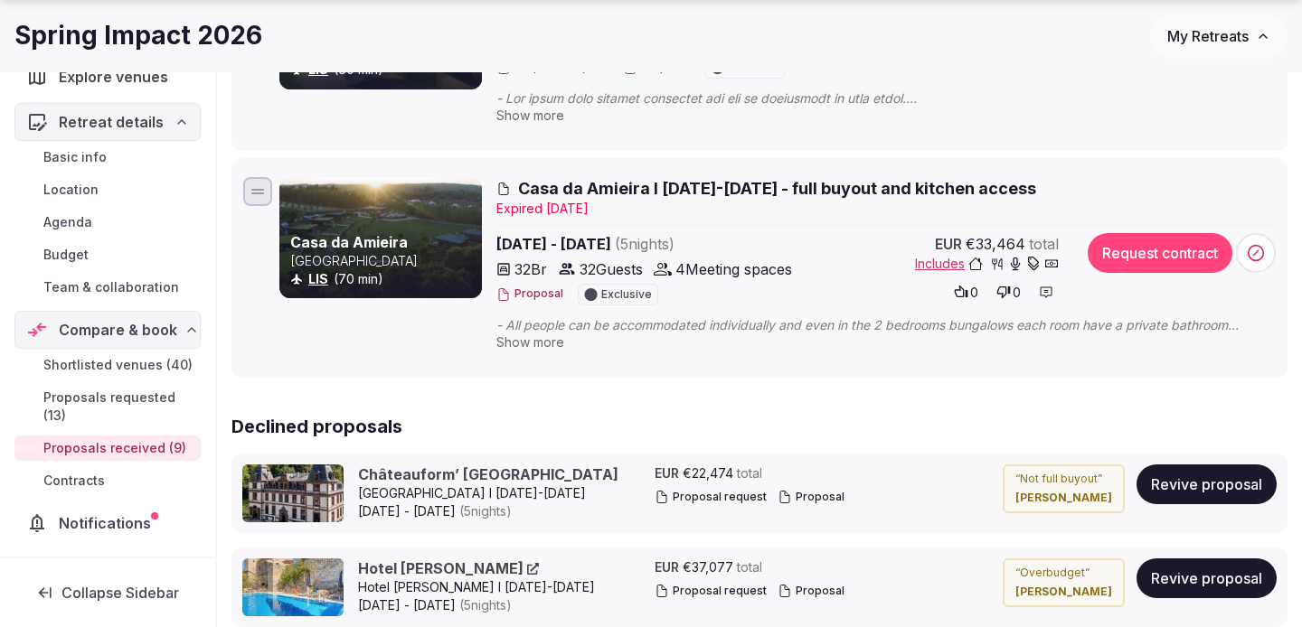
scroll to position [1807, 0]
click at [780, 191] on span "Casa da Amieira I [DATE]-[DATE] - full buyout and kitchen access" at bounding box center [777, 187] width 518 height 23
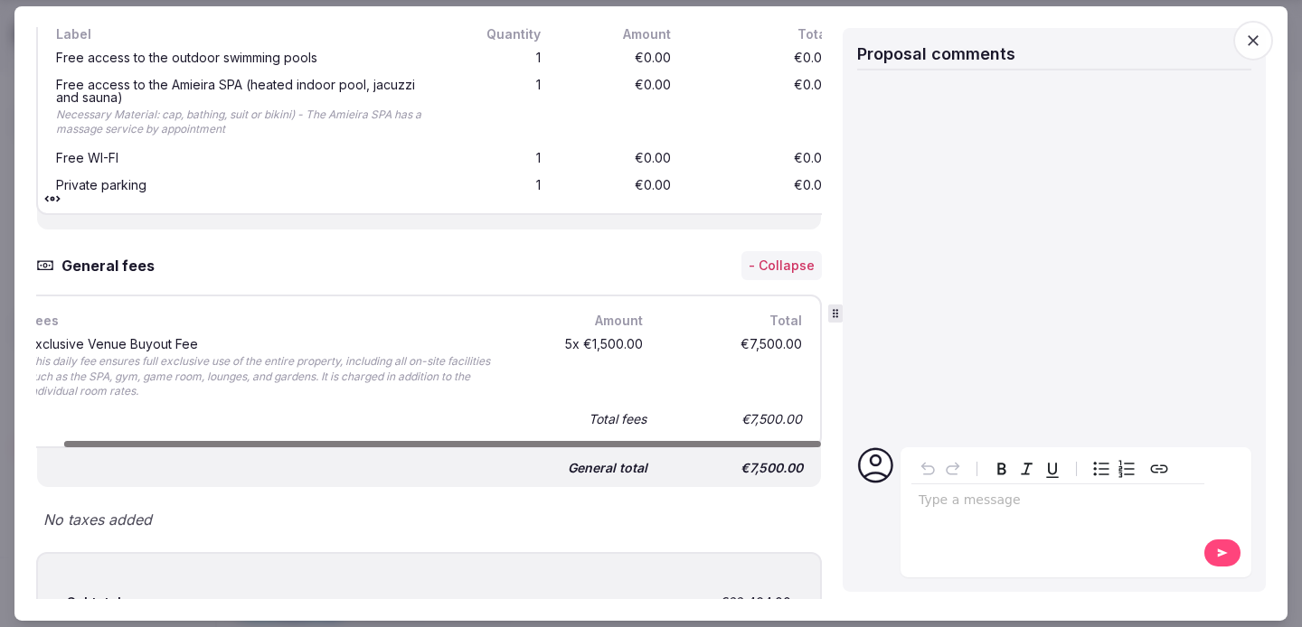
scroll to position [0, 0]
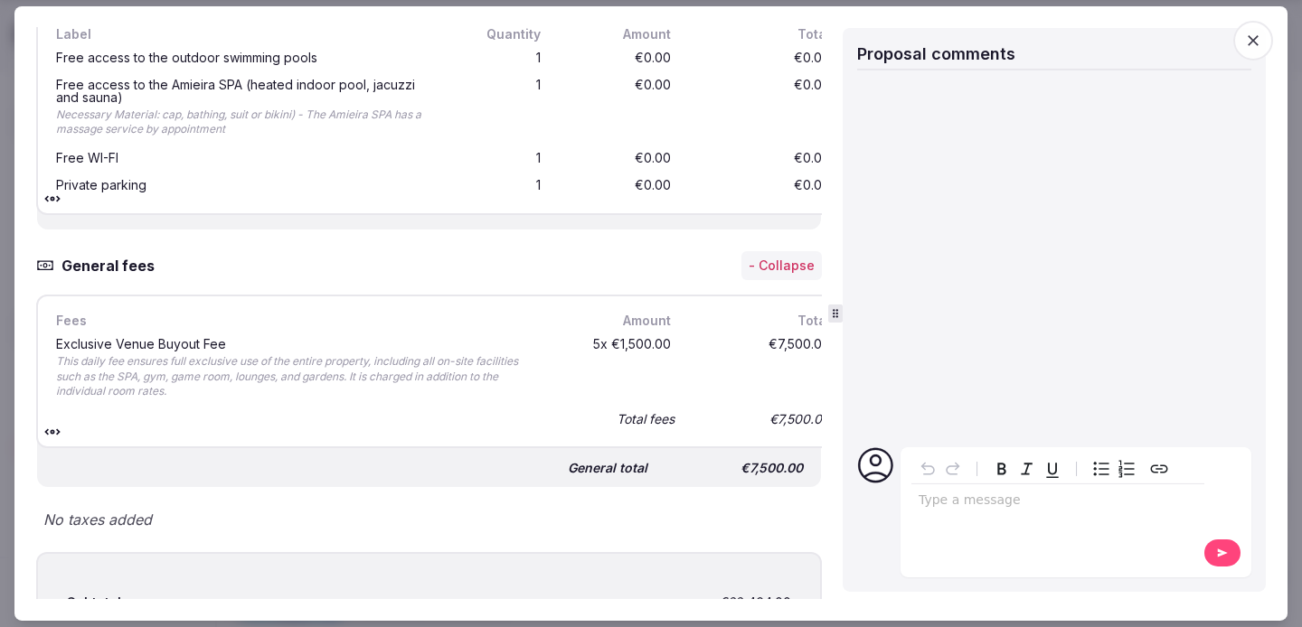
click at [1251, 30] on span "button" at bounding box center [1253, 41] width 40 height 40
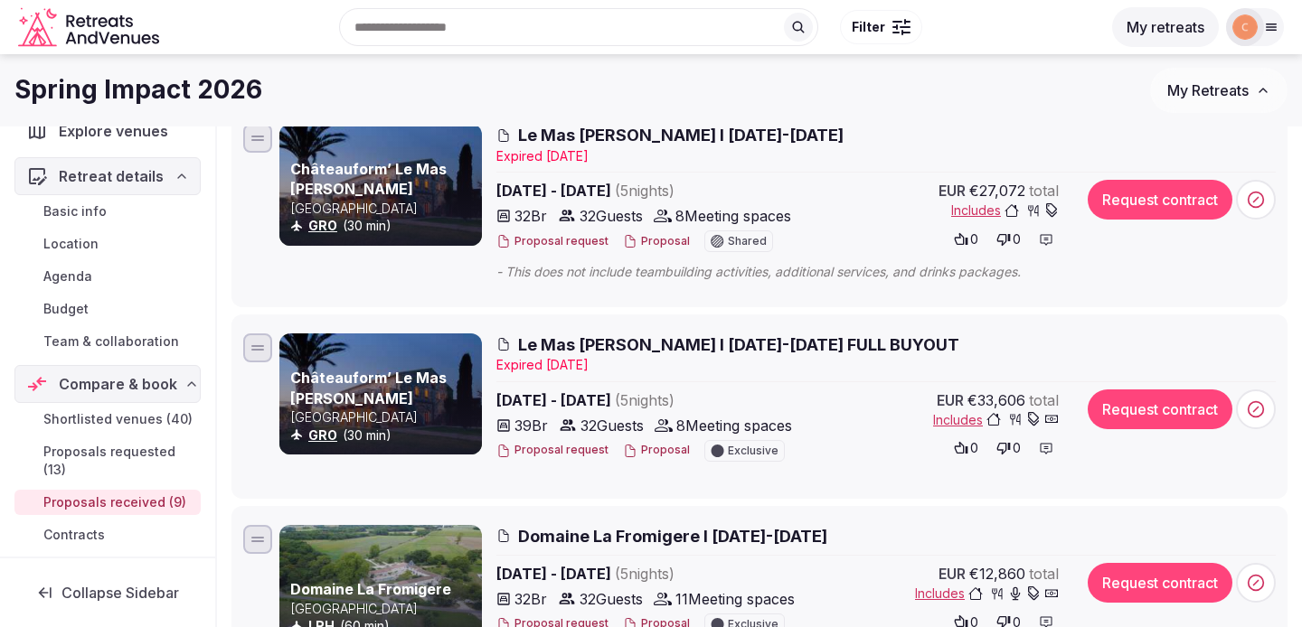
scroll to position [588, 0]
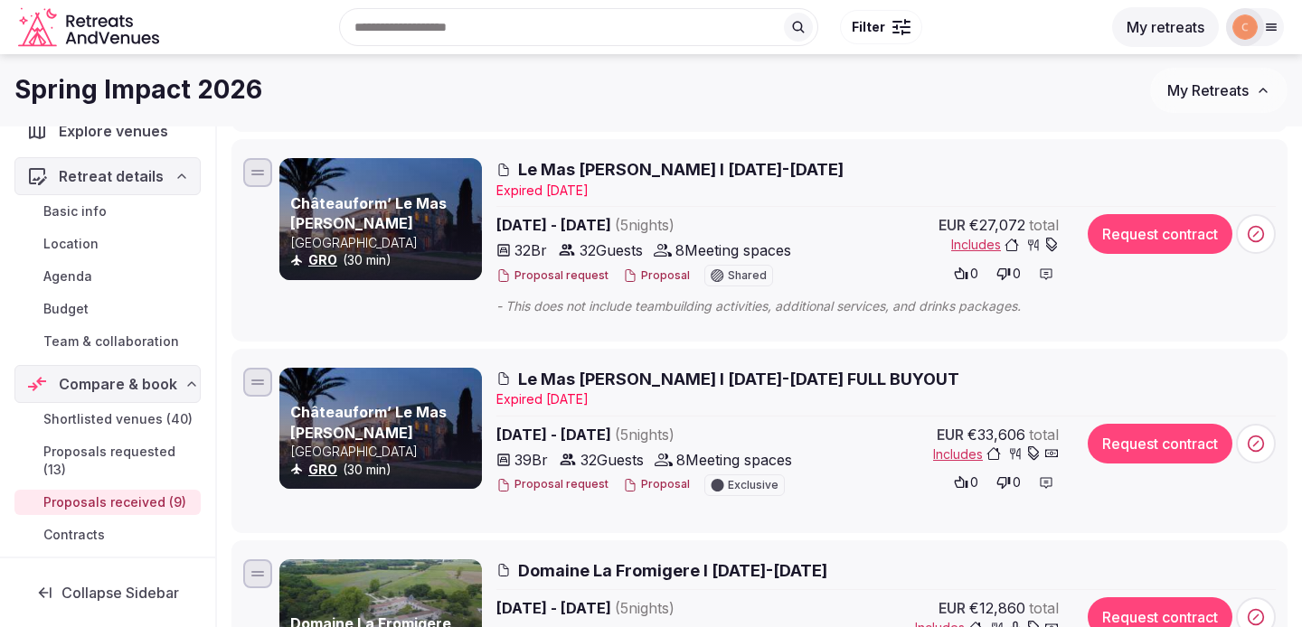
click at [718, 381] on span "Le Mas [PERSON_NAME] I [DATE]-[DATE] FULL BUYOUT" at bounding box center [738, 379] width 441 height 23
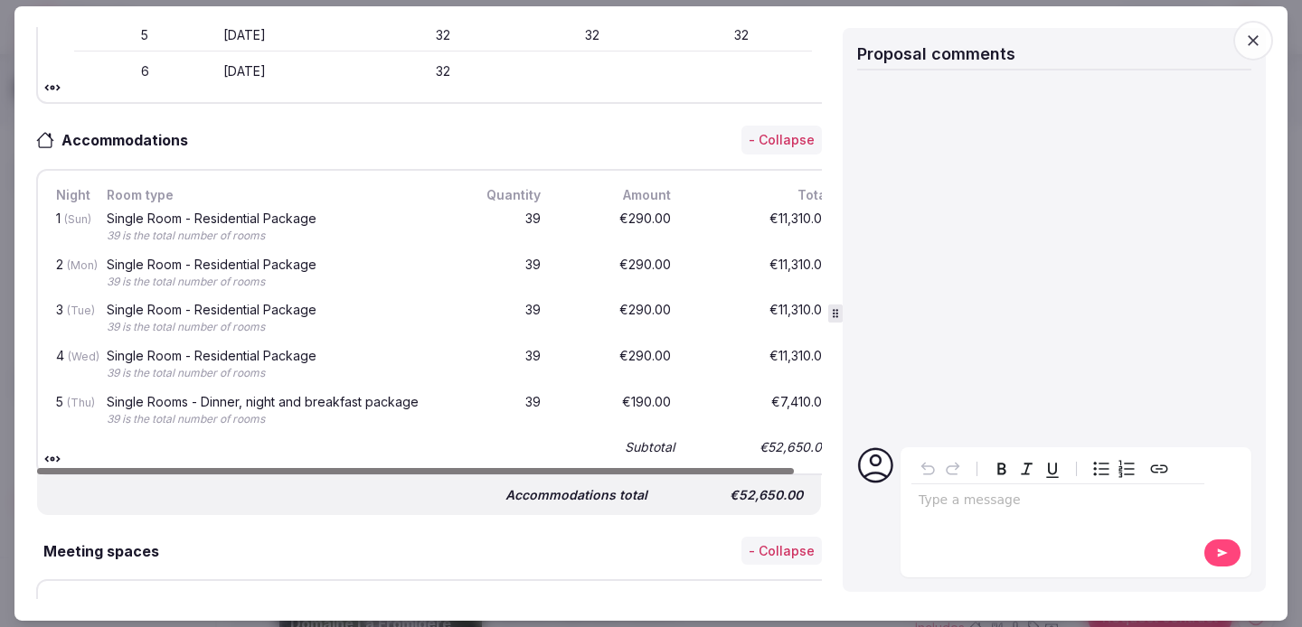
scroll to position [0, 0]
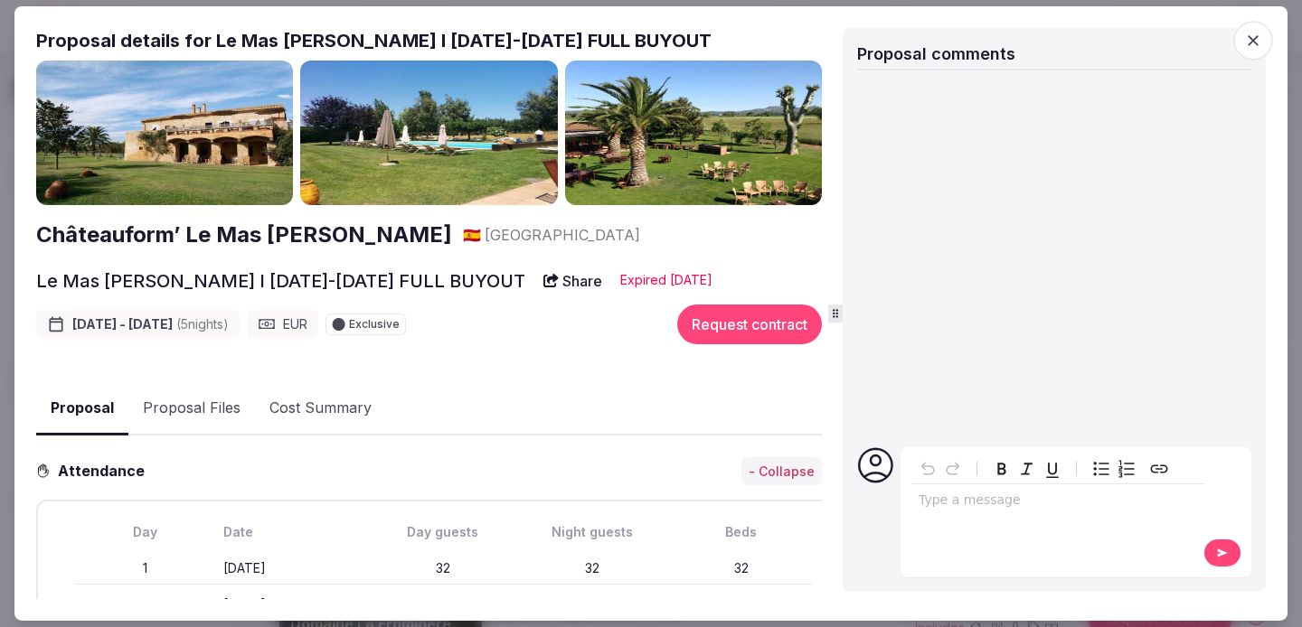
click at [231, 409] on button "Proposal Files" at bounding box center [191, 408] width 127 height 52
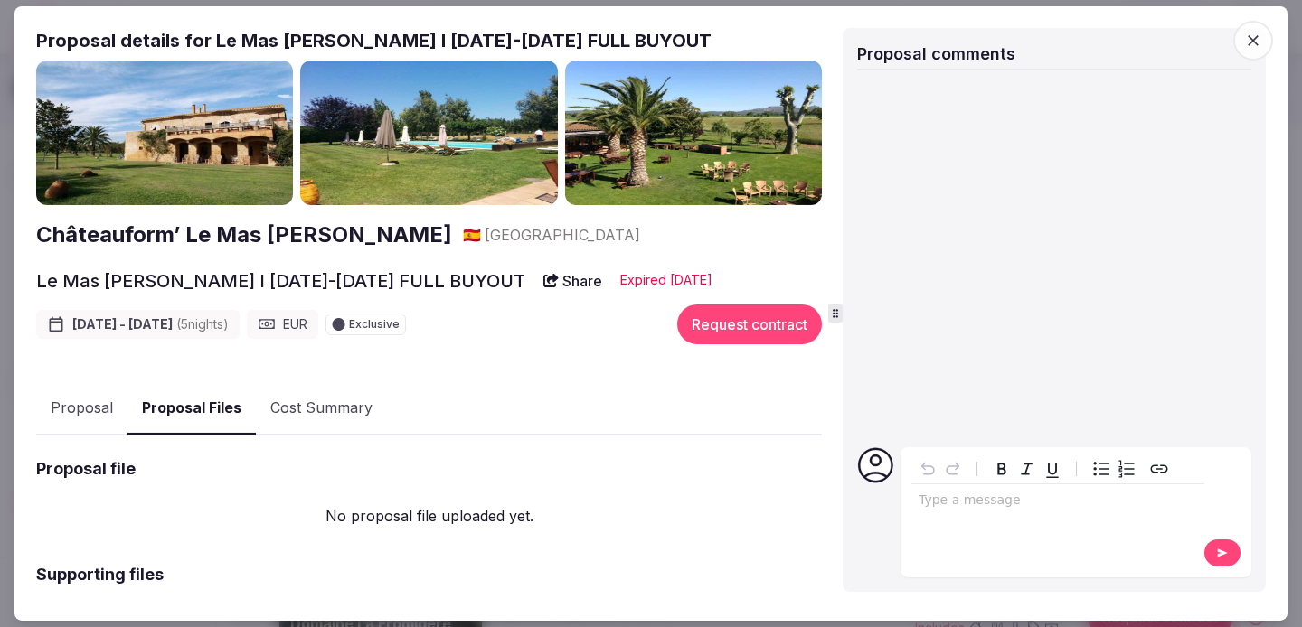
scroll to position [139, 0]
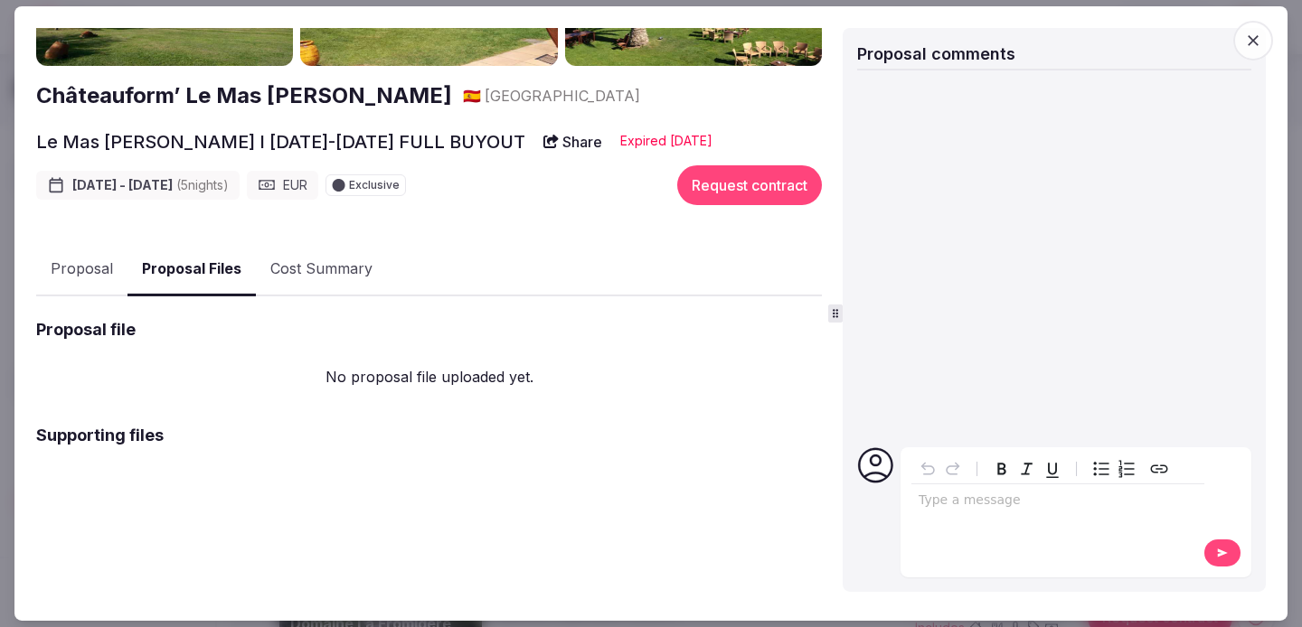
click at [93, 278] on button "Proposal" at bounding box center [81, 269] width 91 height 52
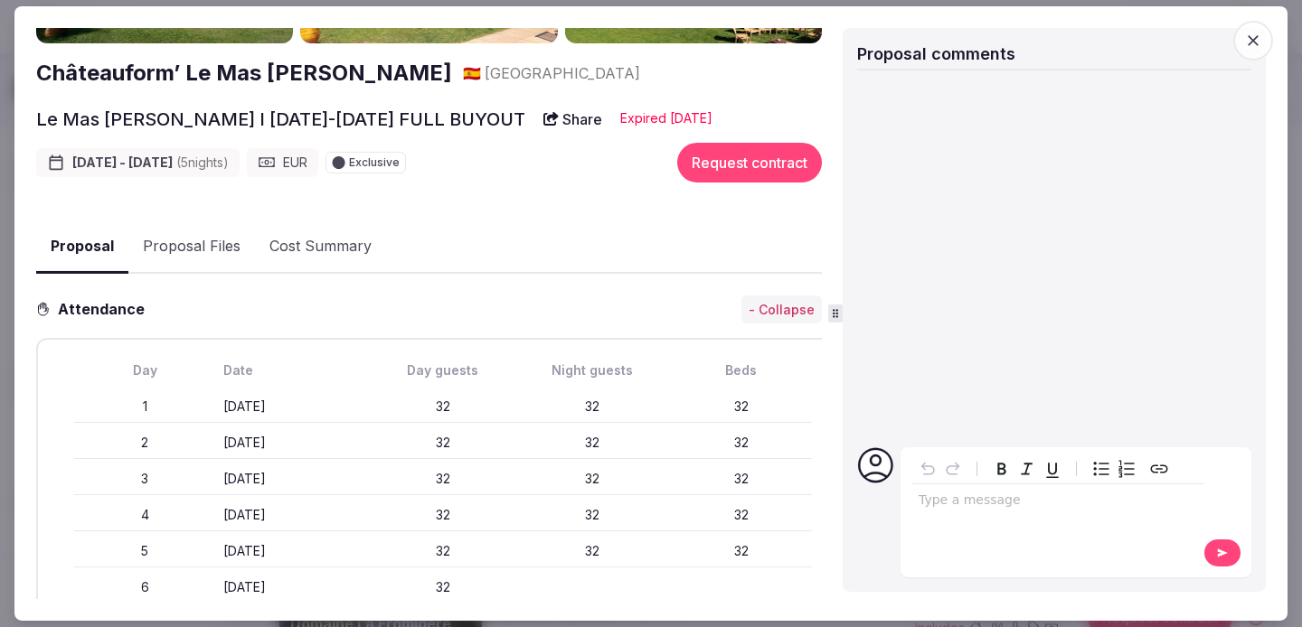
scroll to position [15, 0]
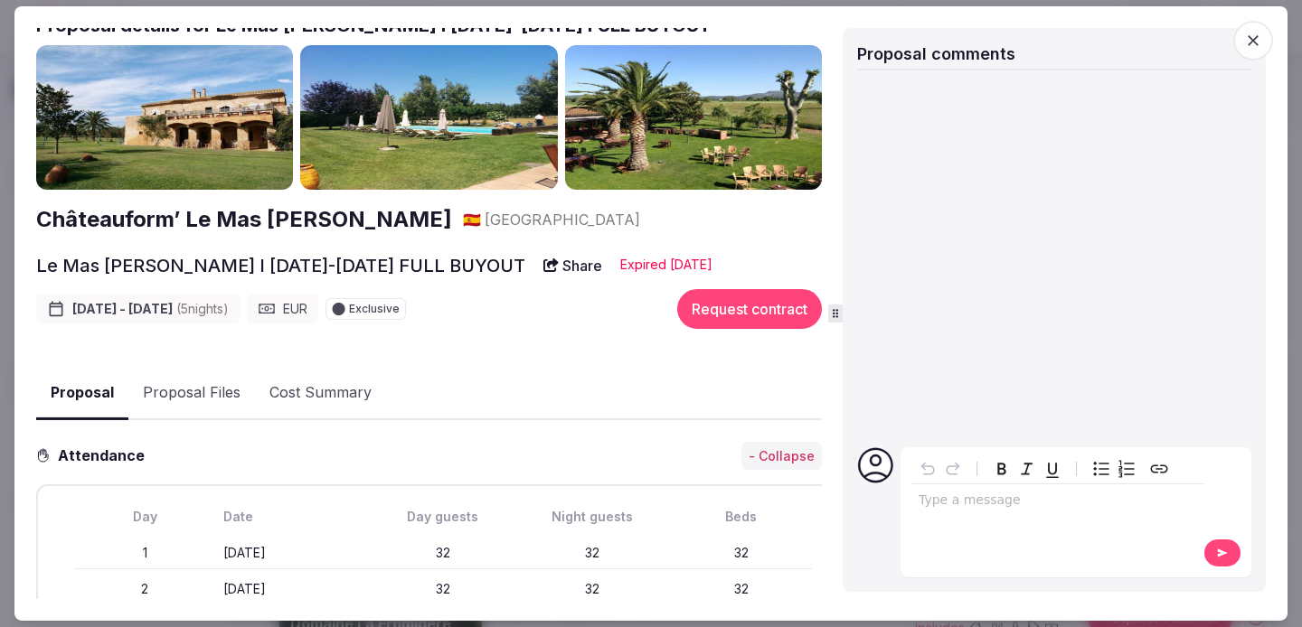
click at [212, 399] on button "Proposal Files" at bounding box center [191, 393] width 127 height 52
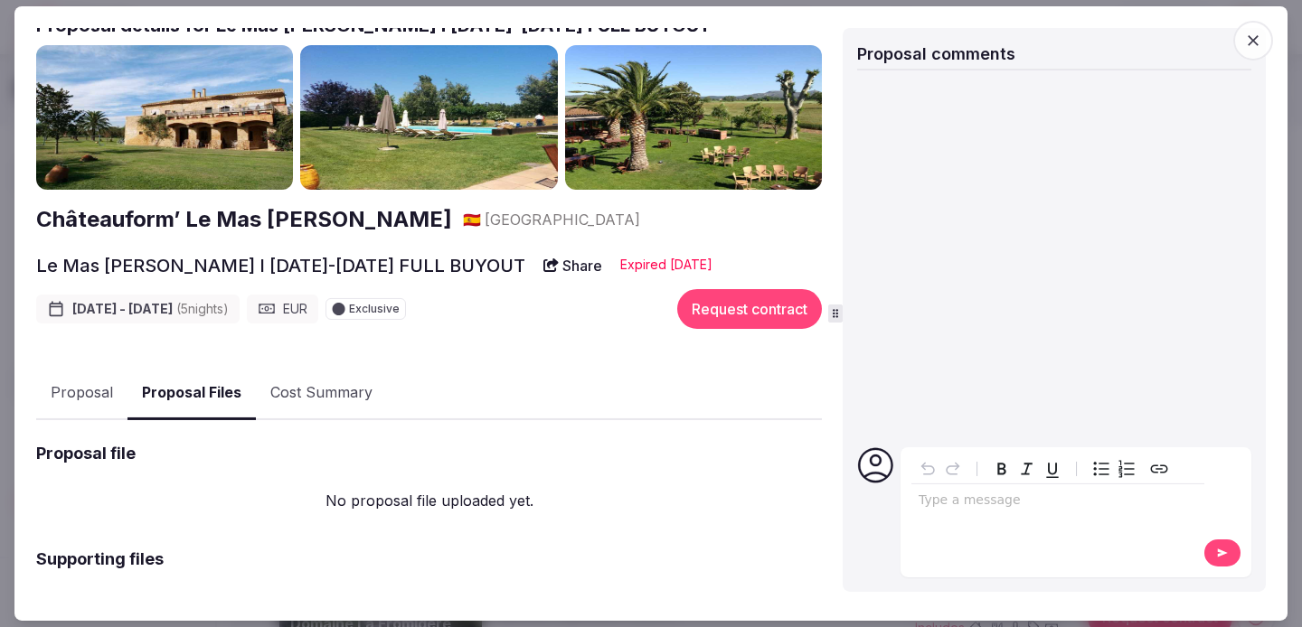
click at [67, 384] on button "Proposal" at bounding box center [81, 393] width 91 height 52
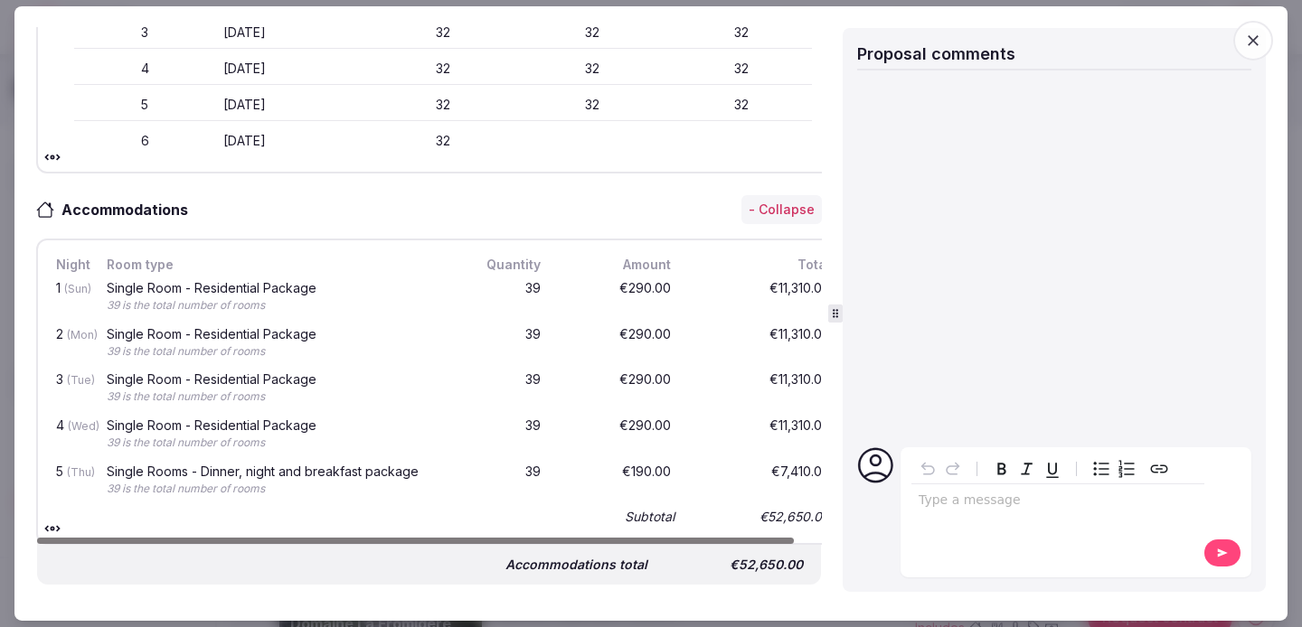
scroll to position [258, 0]
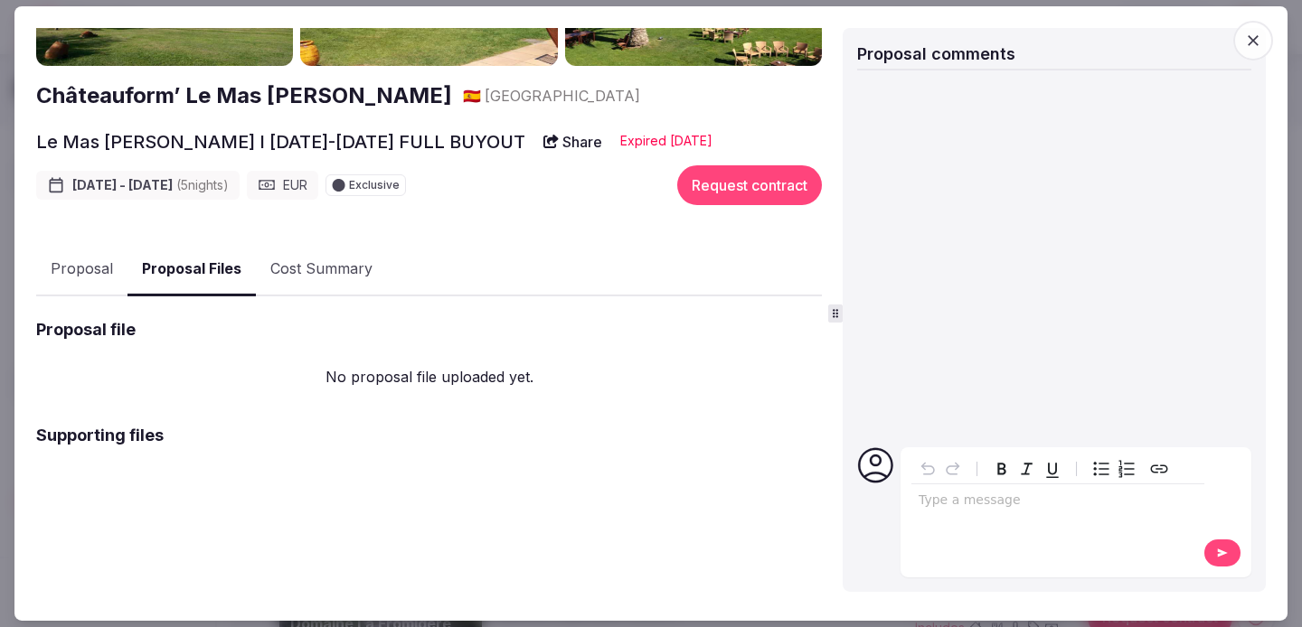
click at [86, 282] on button "Proposal" at bounding box center [81, 269] width 91 height 52
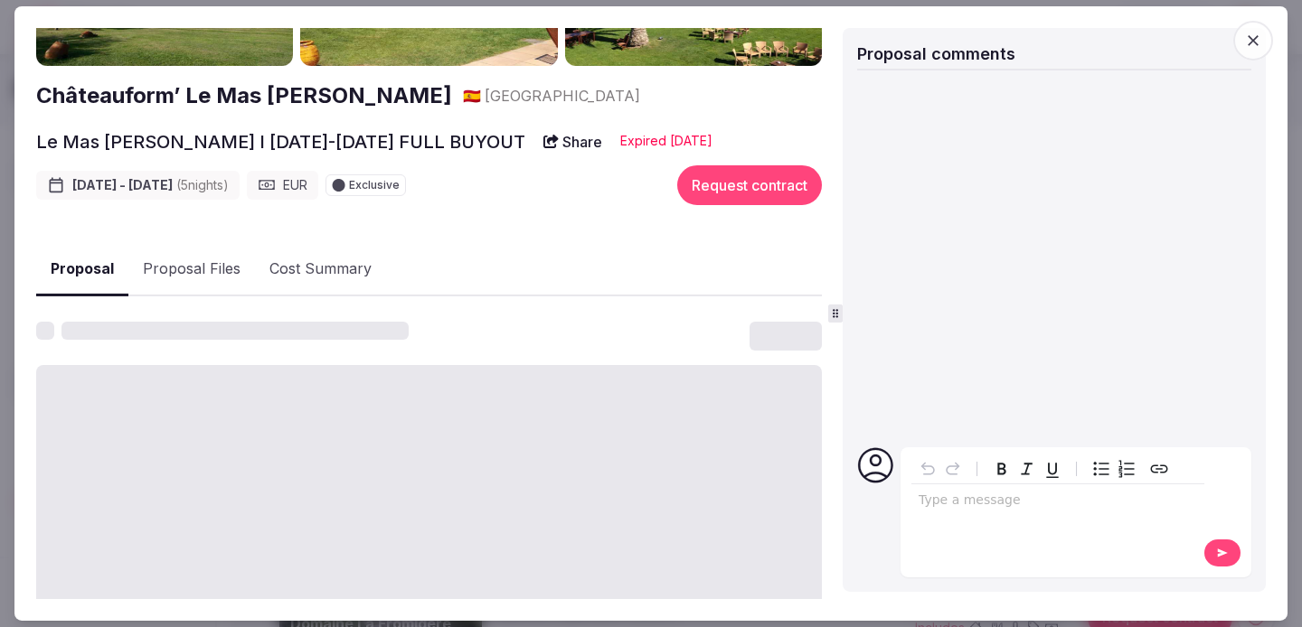
click at [337, 277] on button "Cost Summary" at bounding box center [320, 269] width 131 height 52
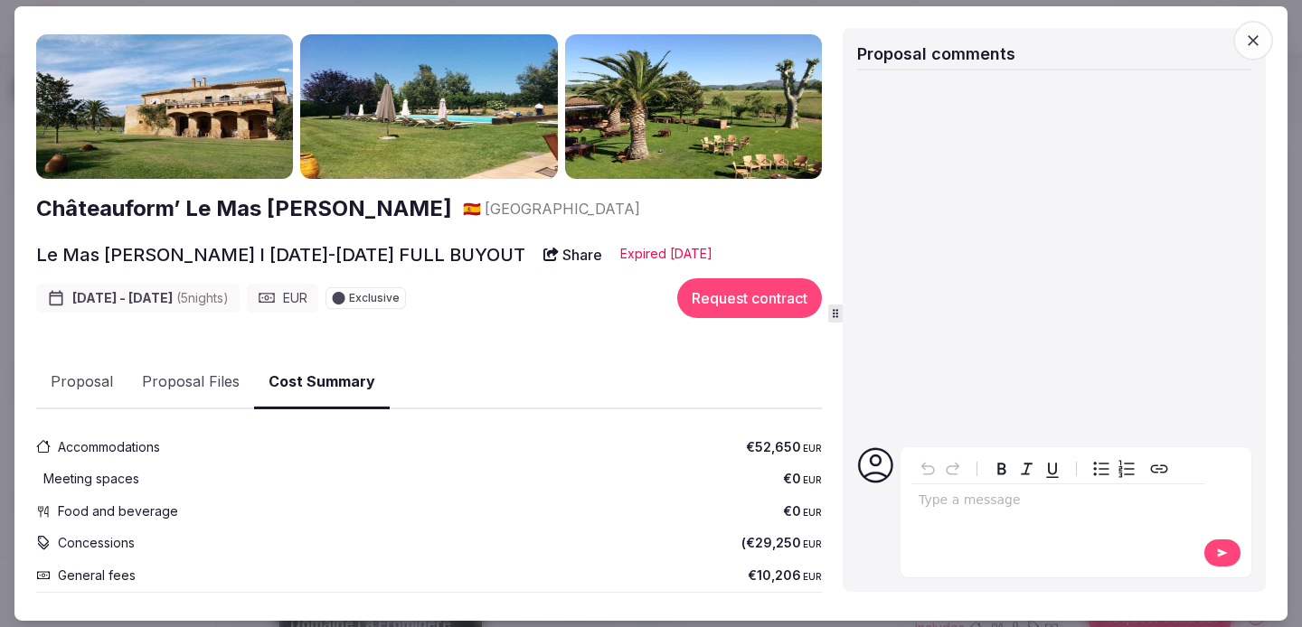
scroll to position [0, 0]
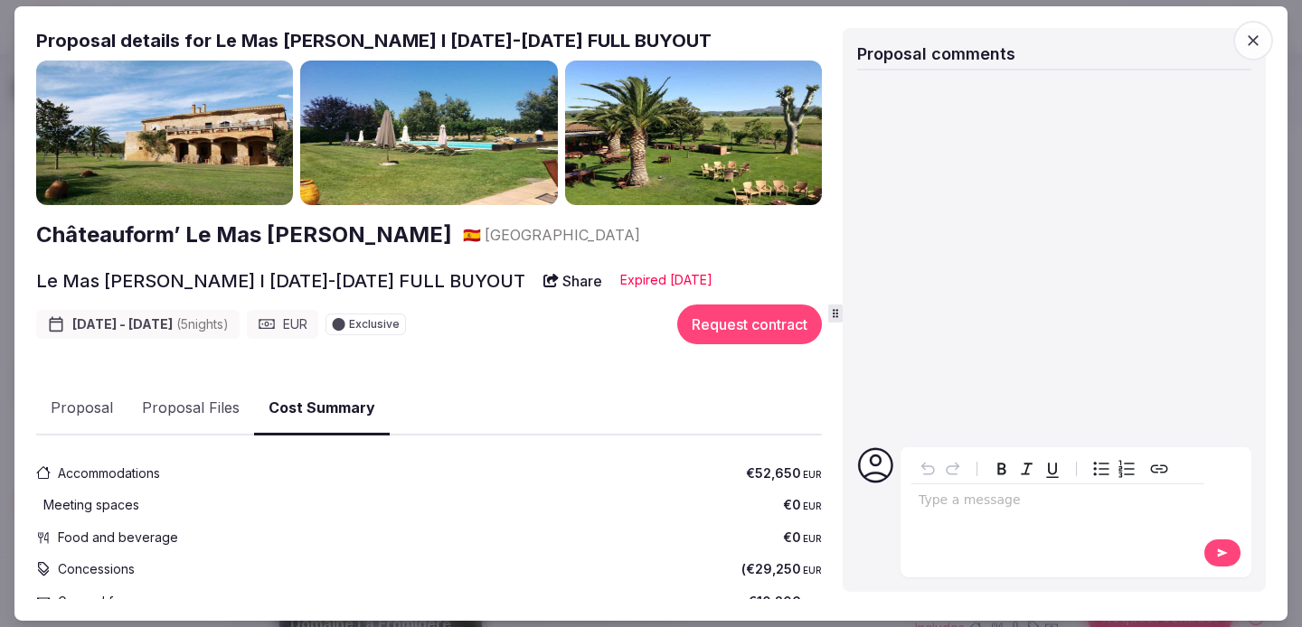
click at [1246, 43] on icon "button" at bounding box center [1253, 41] width 18 height 18
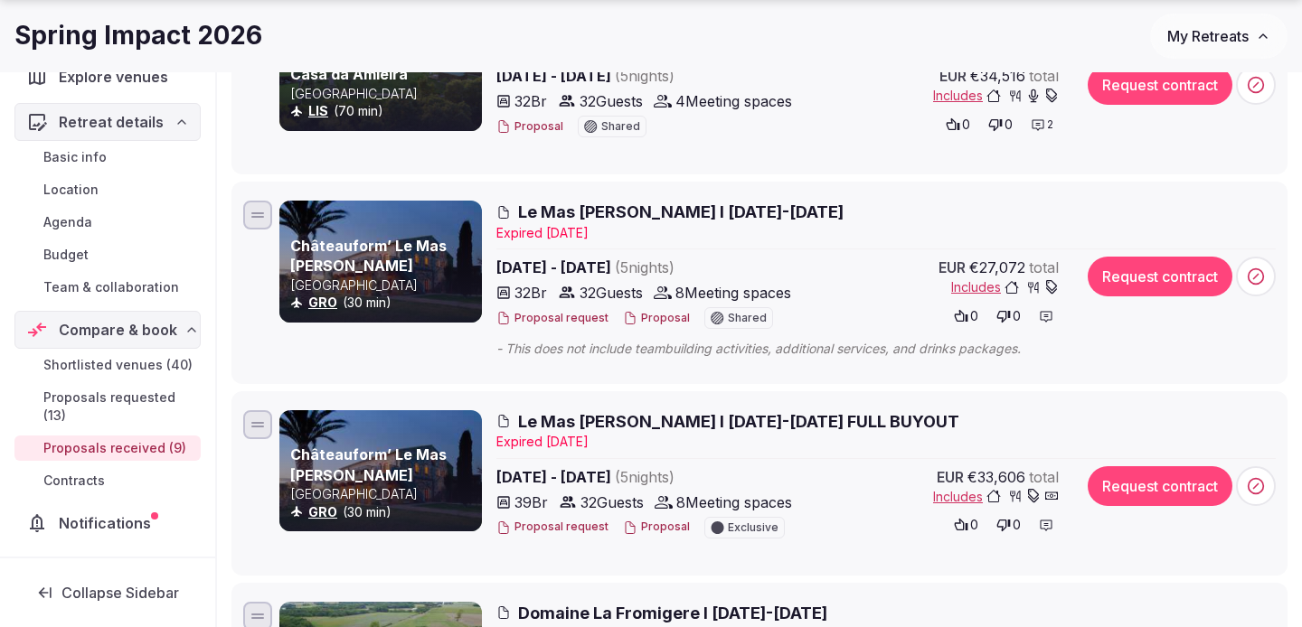
scroll to position [548, 0]
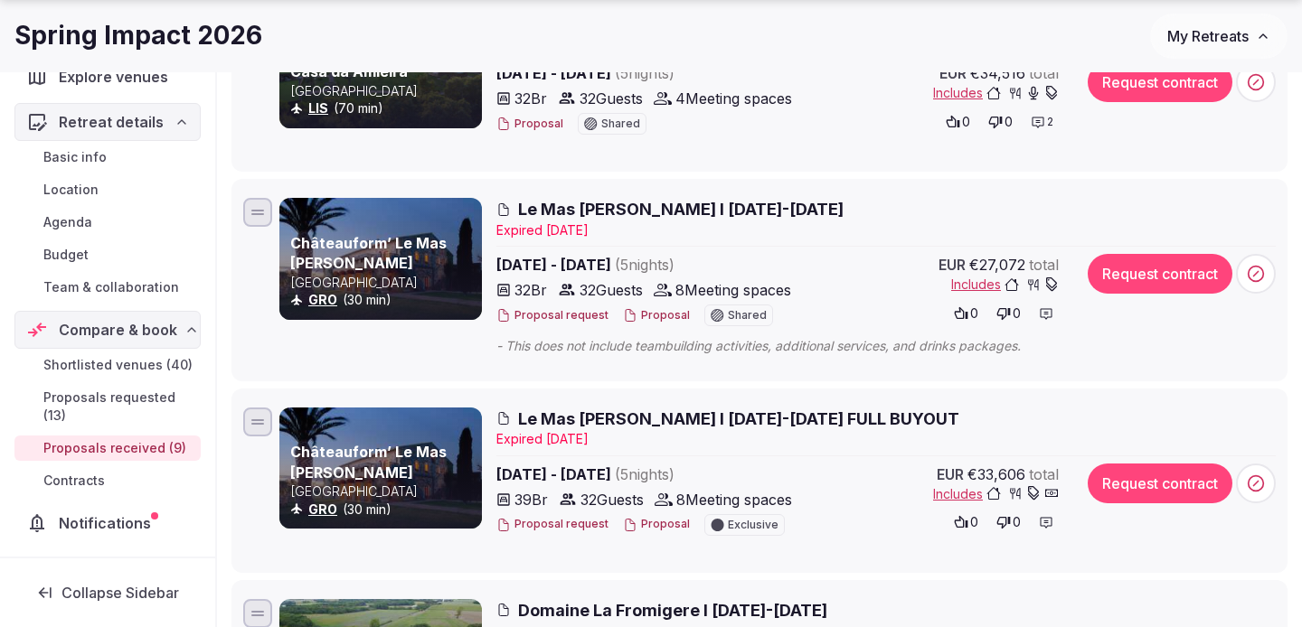
click at [724, 217] on span "Le Mas [PERSON_NAME] I [DATE]-[DATE]" at bounding box center [680, 209] width 325 height 23
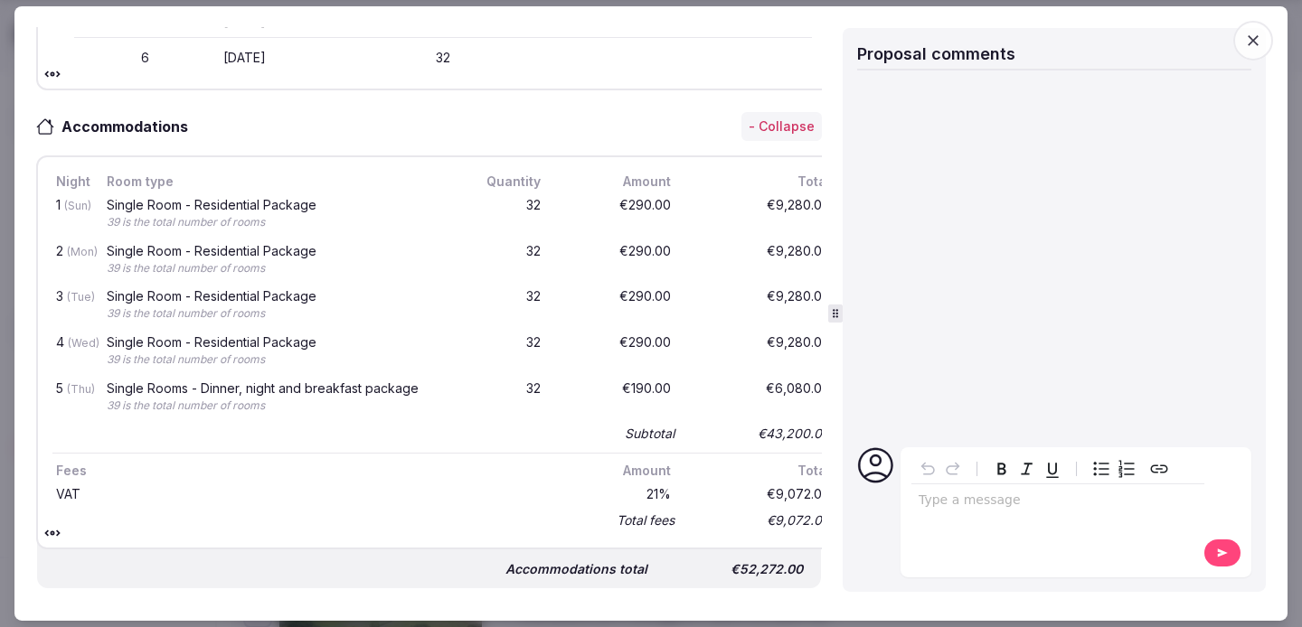
scroll to position [0, 0]
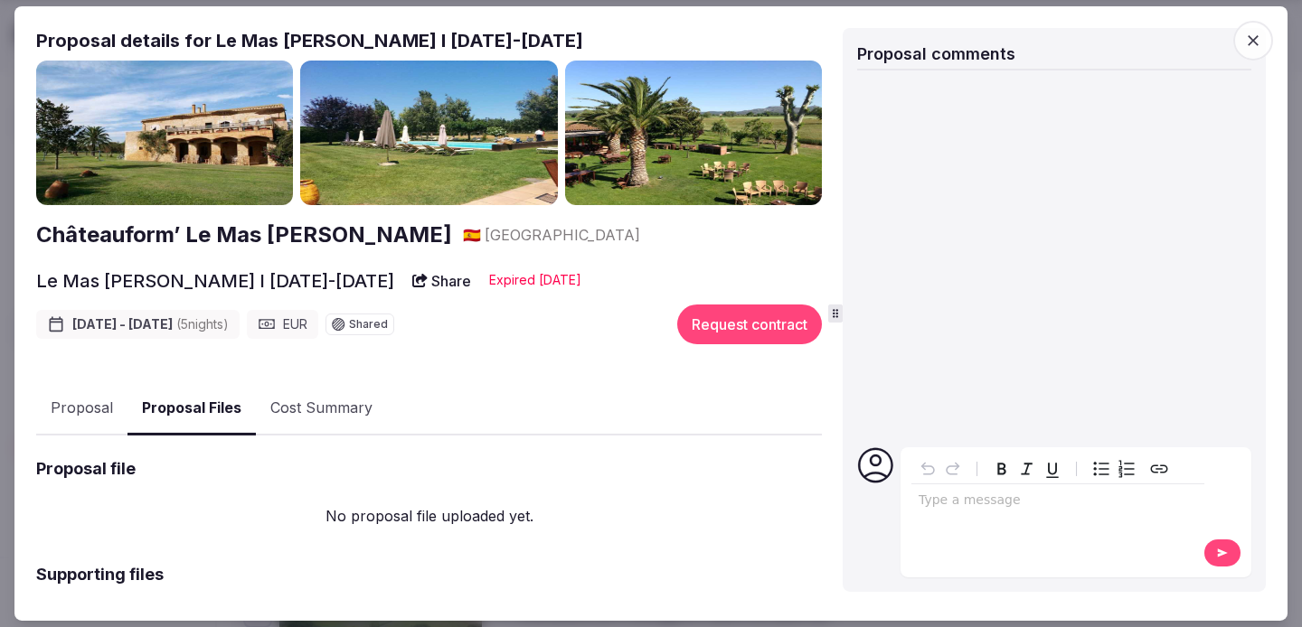
click at [170, 422] on button "Proposal Files" at bounding box center [191, 407] width 128 height 53
click at [58, 405] on button "Proposal" at bounding box center [81, 408] width 91 height 52
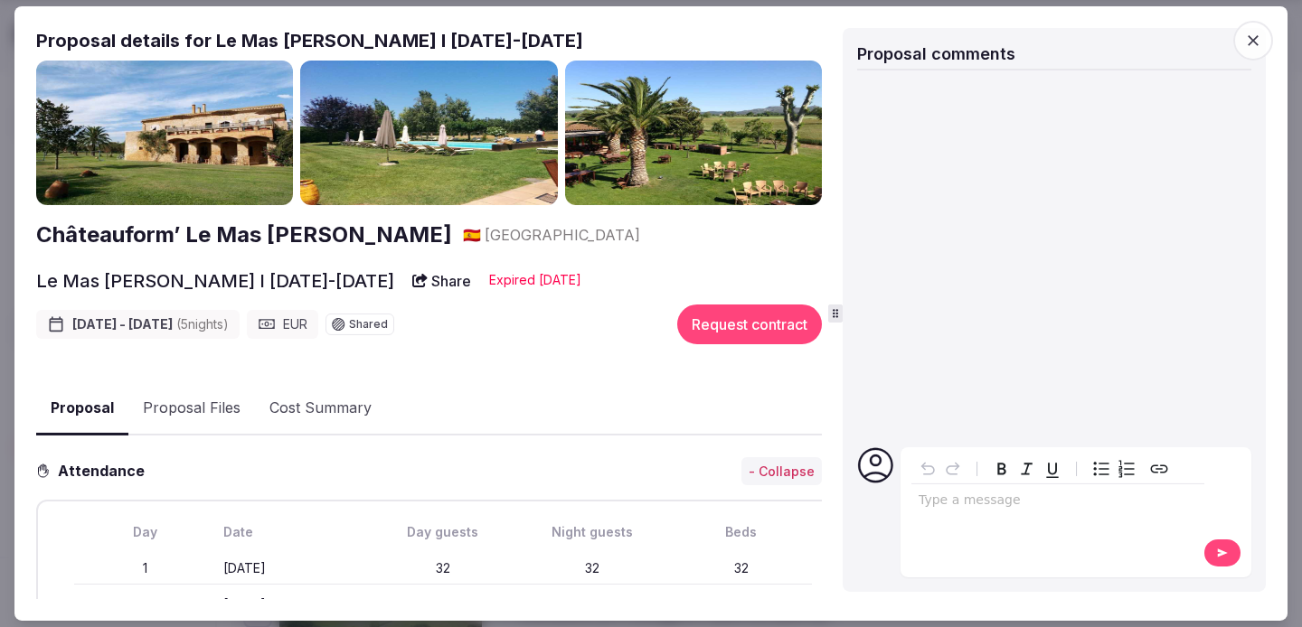
click at [1251, 44] on icon "button" at bounding box center [1253, 41] width 18 height 18
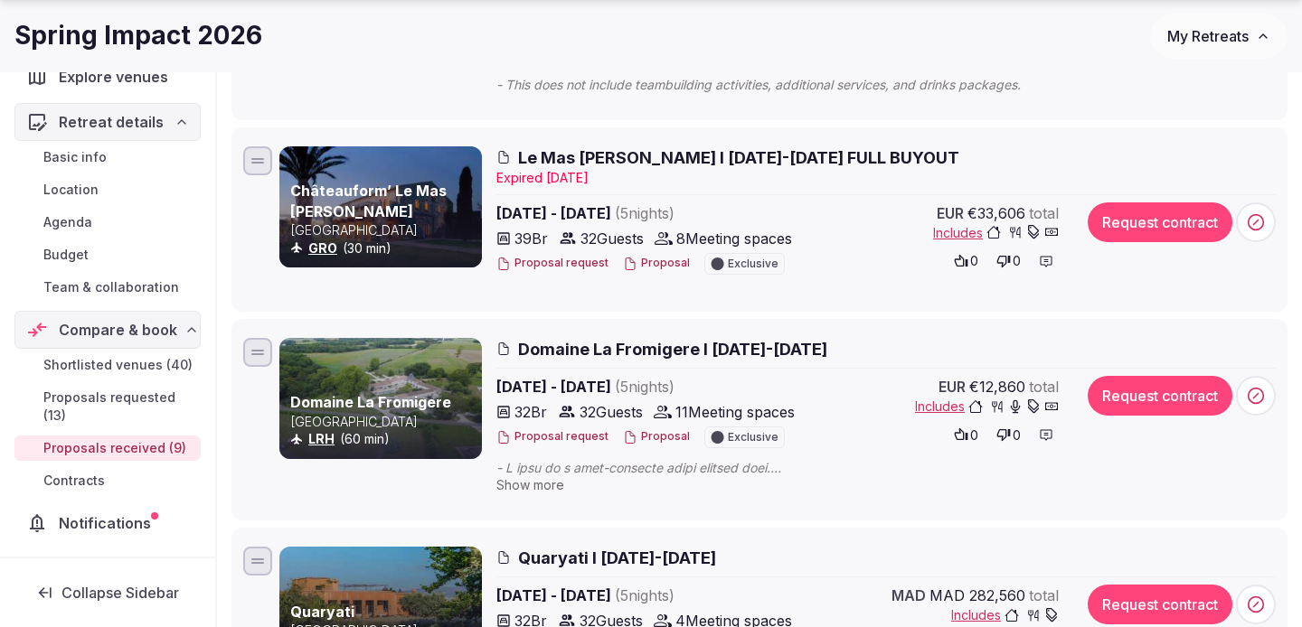
scroll to position [838, 0]
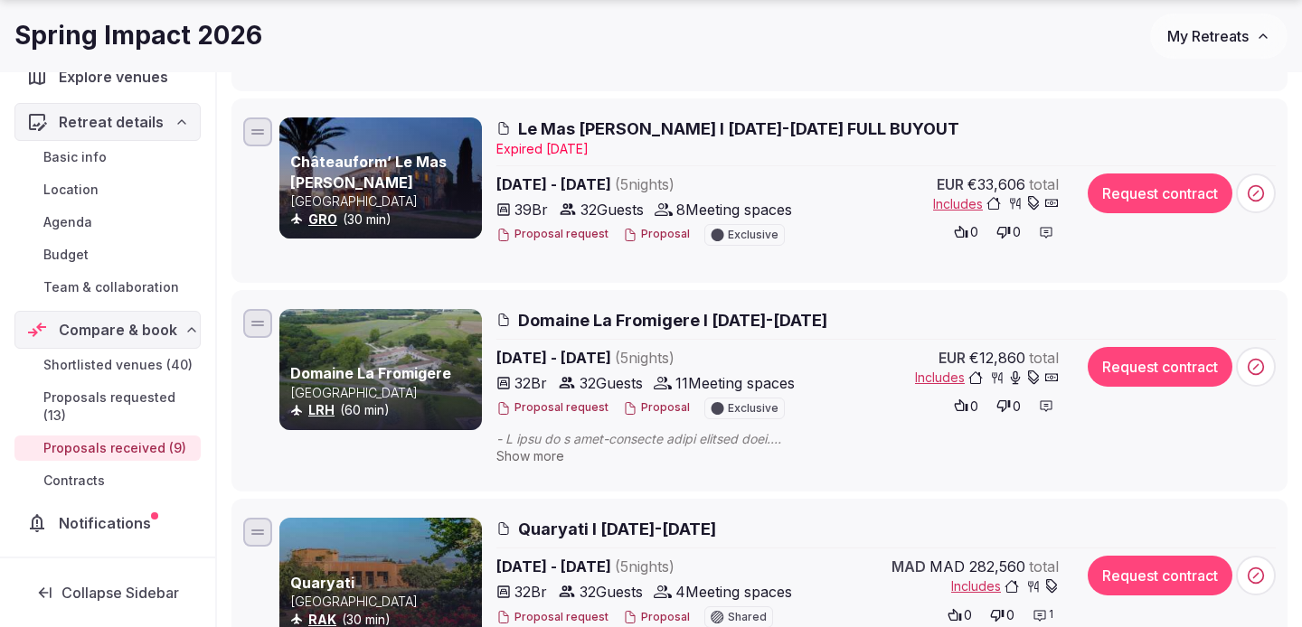
click at [702, 316] on span "Domaine La Fromigere I [DATE]-[DATE]" at bounding box center [672, 320] width 309 height 23
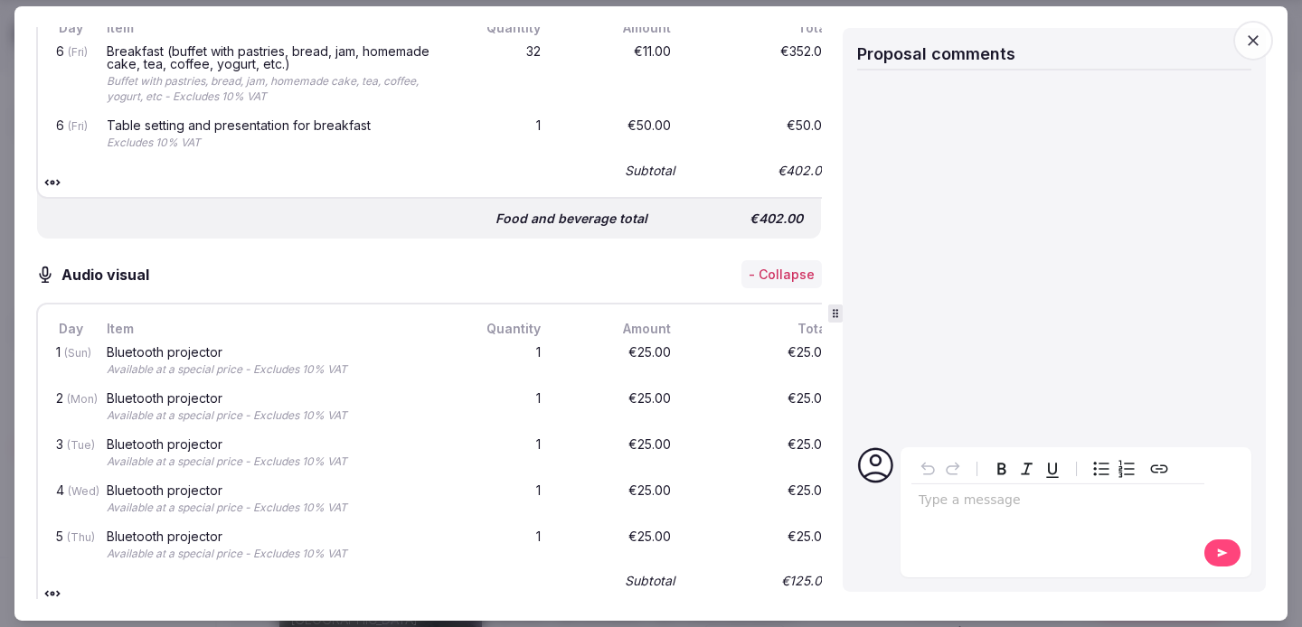
scroll to position [4694, 0]
